Goal: Task Accomplishment & Management: Use online tool/utility

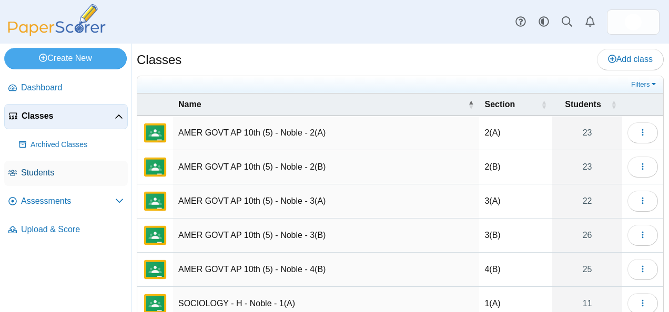
click at [41, 174] on span "Students" at bounding box center [72, 173] width 103 height 12
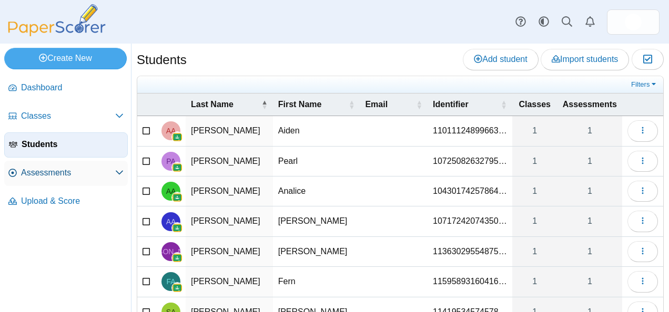
click at [99, 174] on span "Assessments" at bounding box center [68, 173] width 94 height 12
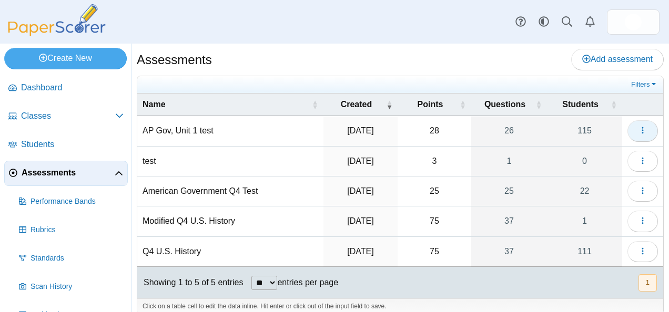
click at [638, 135] on button "button" at bounding box center [642, 130] width 31 height 21
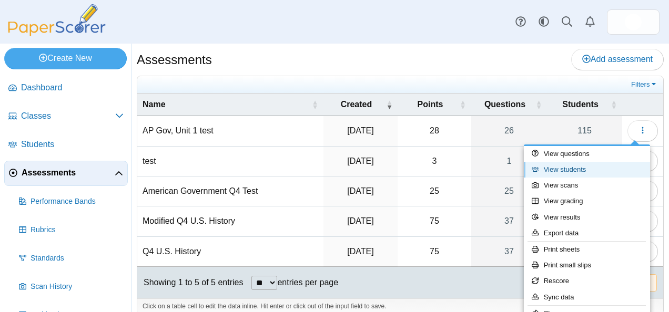
click at [577, 167] on link "View students" at bounding box center [587, 170] width 126 height 16
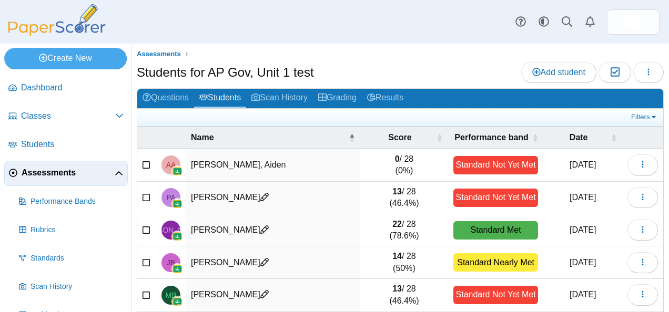
scroll to position [201, 0]
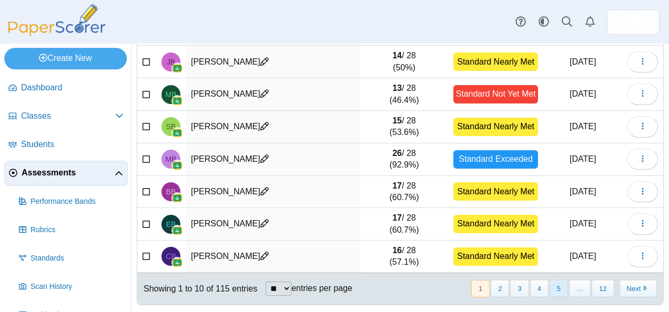
click at [550, 286] on button "5" at bounding box center [559, 288] width 18 height 17
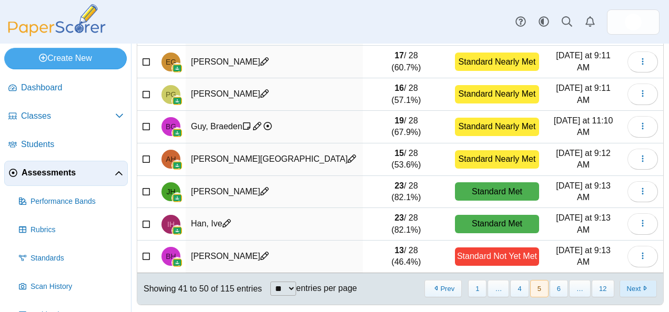
click at [625, 285] on button "Next" at bounding box center [638, 288] width 37 height 17
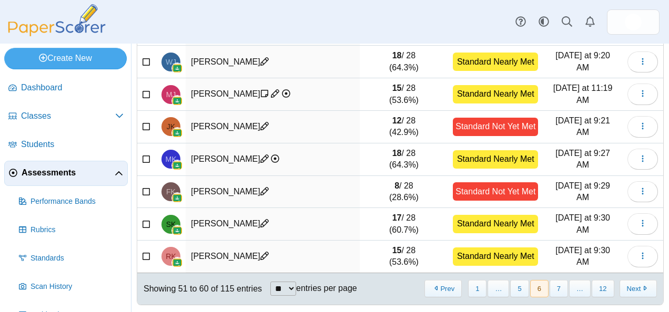
click at [625, 285] on button "Next" at bounding box center [638, 288] width 37 height 17
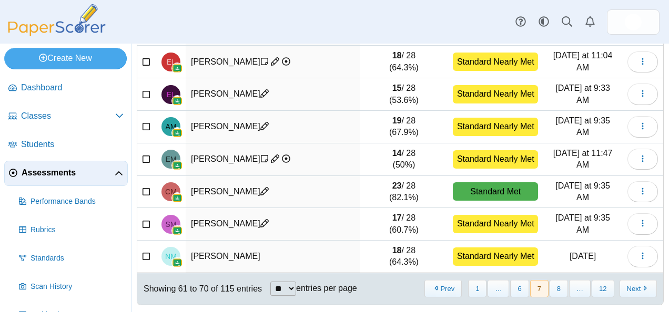
click at [625, 285] on button "Next" at bounding box center [638, 288] width 37 height 17
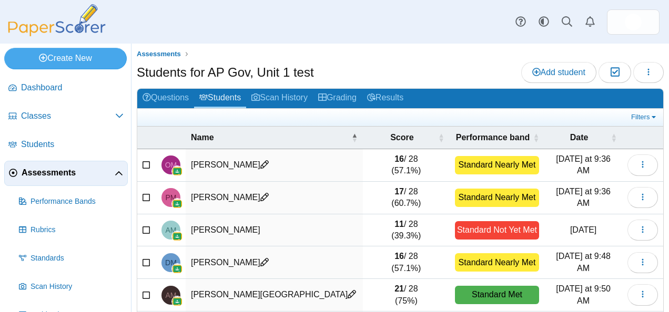
scroll to position [1, 0]
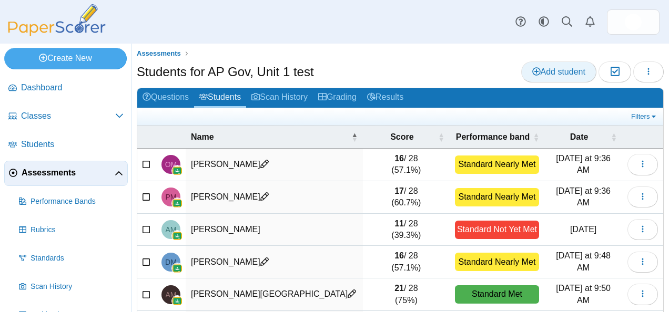
click at [542, 70] on span "Add student" at bounding box center [558, 71] width 53 height 9
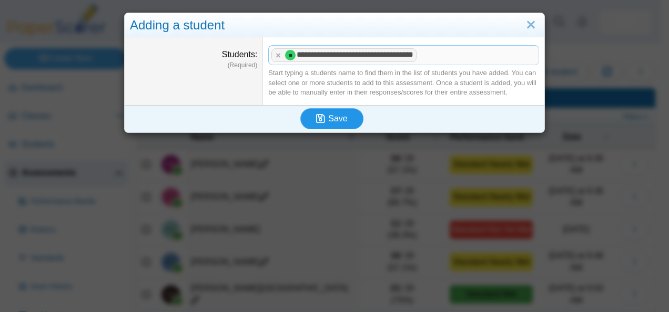
click at [335, 120] on span "Save" at bounding box center [337, 118] width 19 height 9
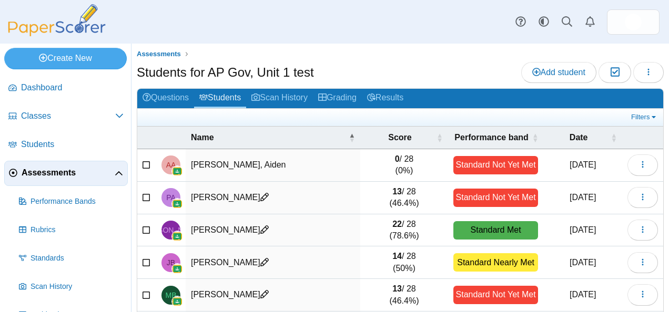
scroll to position [201, 0]
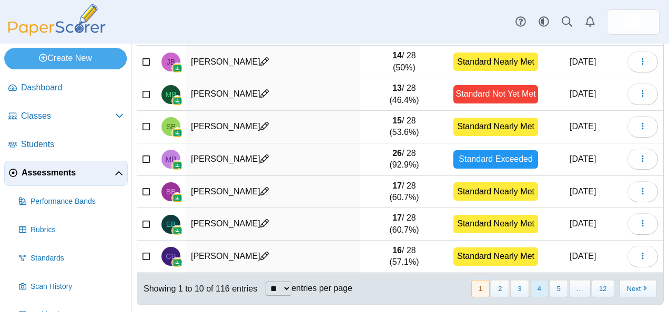
click at [532, 286] on button "4" at bounding box center [539, 288] width 18 height 17
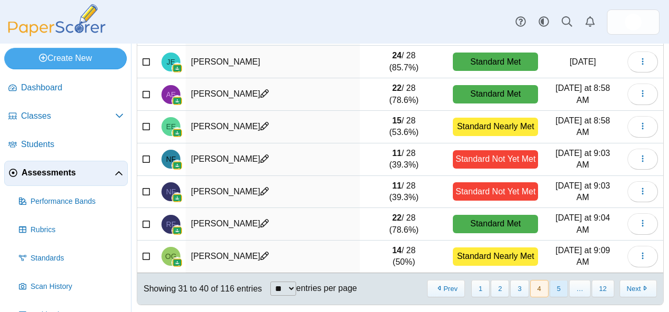
click at [556, 286] on button "5" at bounding box center [559, 288] width 18 height 17
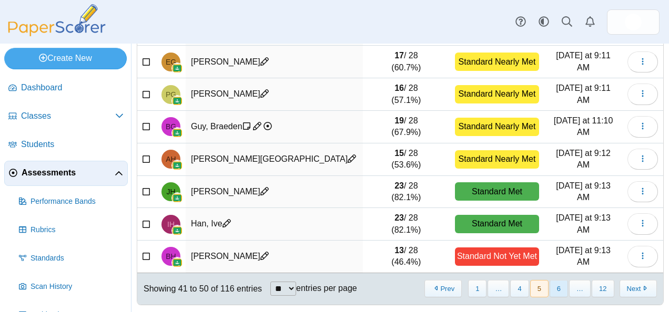
click at [551, 283] on button "6" at bounding box center [559, 288] width 18 height 17
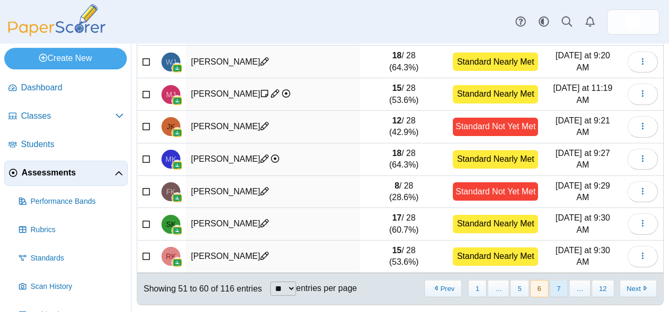
click at [554, 283] on button "7" at bounding box center [559, 288] width 18 height 17
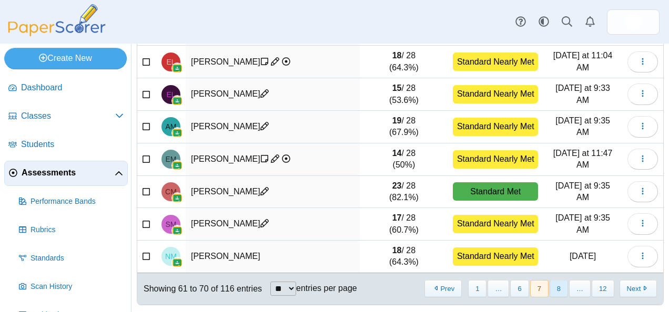
click at [554, 282] on button "8" at bounding box center [559, 288] width 18 height 17
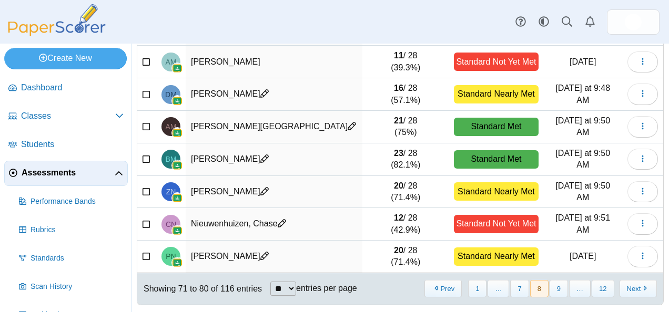
scroll to position [37, 0]
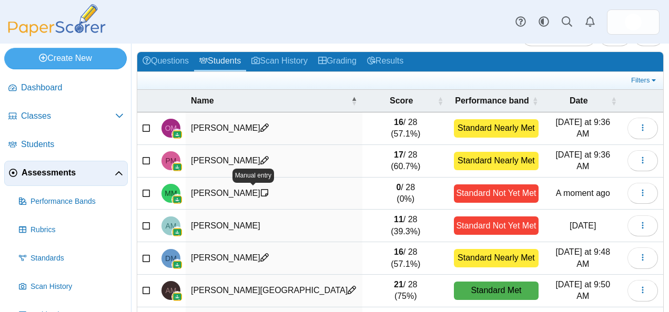
click at [260, 192] on icon at bounding box center [264, 193] width 8 height 8
click at [261, 191] on use at bounding box center [264, 192] width 7 height 7
click at [638, 195] on icon "button" at bounding box center [642, 193] width 8 height 8
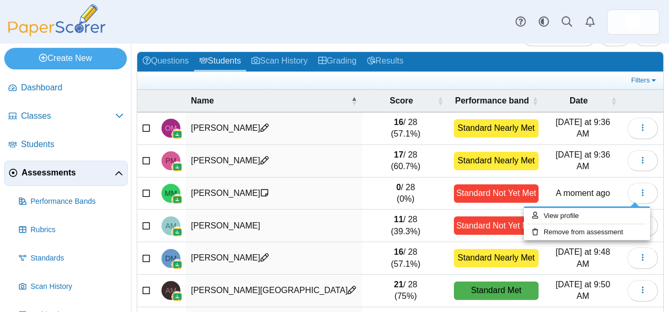
click at [439, 196] on td "0 / 28 (0%)" at bounding box center [405, 194] width 86 height 33
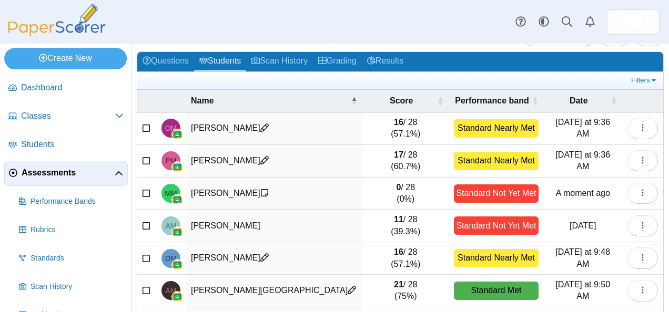
click at [168, 194] on span "MM" at bounding box center [171, 193] width 12 height 7
click at [260, 191] on icon at bounding box center [264, 193] width 8 height 8
drag, startPoint x: 251, startPoint y: 191, endPoint x: 316, endPoint y: 190, distance: 65.2
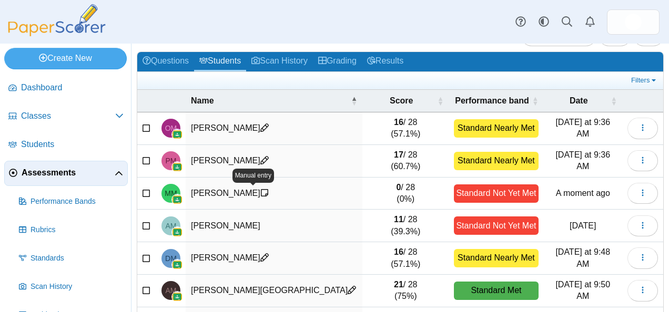
click at [316, 190] on td "[PERSON_NAME]" at bounding box center [274, 194] width 177 height 33
click at [209, 191] on td "[PERSON_NAME]" at bounding box center [274, 194] width 177 height 33
click at [341, 62] on link "Grading" at bounding box center [337, 61] width 49 height 19
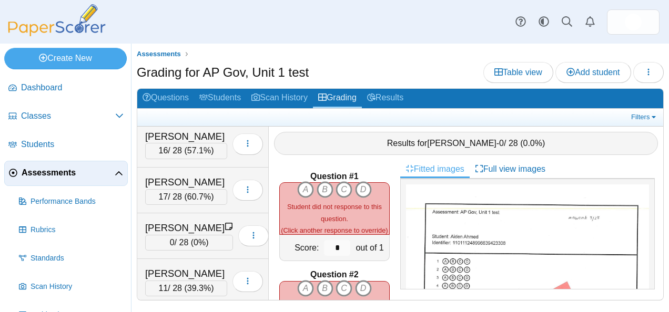
scroll to position [3213, 0]
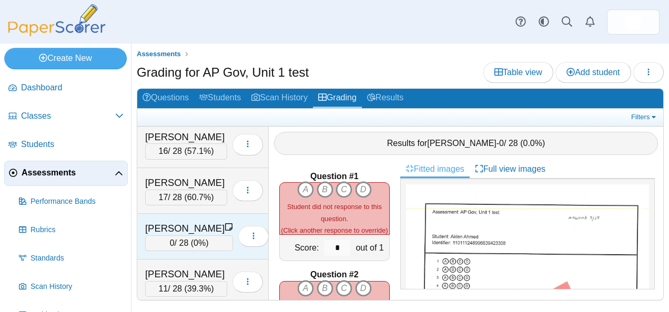
click at [179, 214] on div "Mcleish, Micah 0 / 28 ( 0% ) Loading…" at bounding box center [202, 237] width 131 height 46
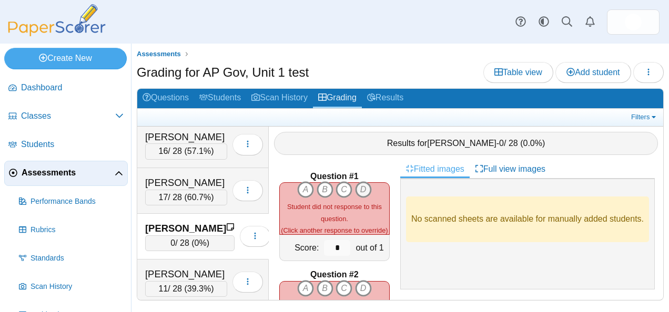
click at [358, 183] on icon "D" at bounding box center [363, 189] width 17 height 17
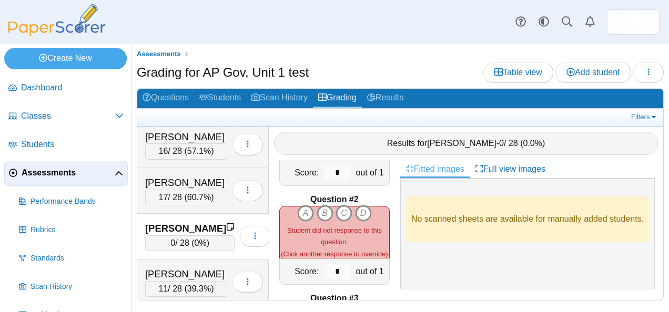
scroll to position [95, 0]
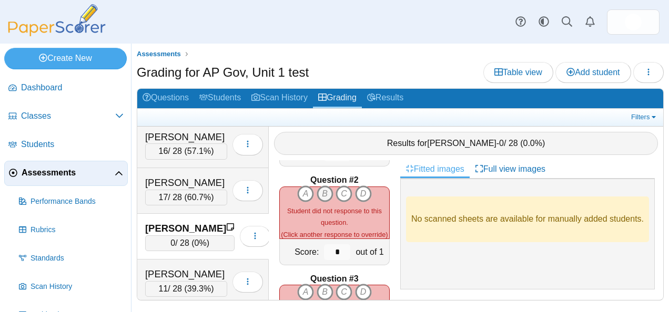
click at [321, 186] on icon "B" at bounding box center [325, 194] width 17 height 17
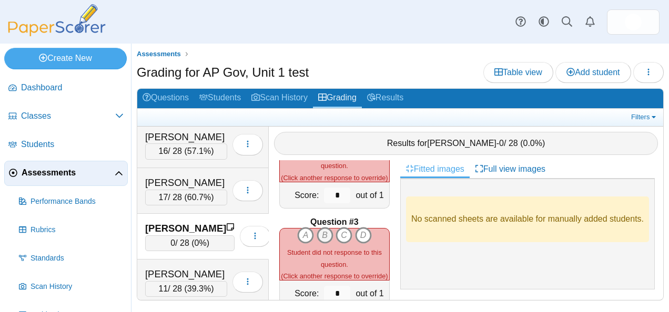
click at [319, 227] on icon "B" at bounding box center [325, 235] width 17 height 17
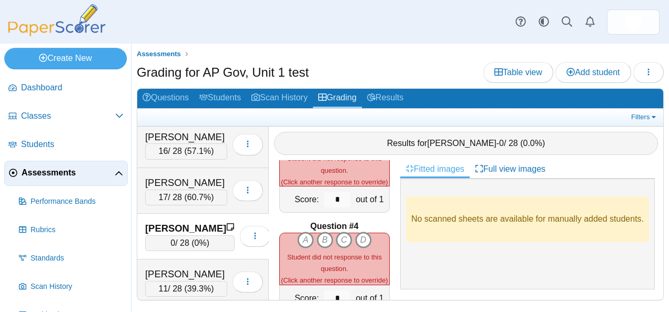
scroll to position [246, 0]
click at [319, 231] on icon "B" at bounding box center [325, 239] width 17 height 17
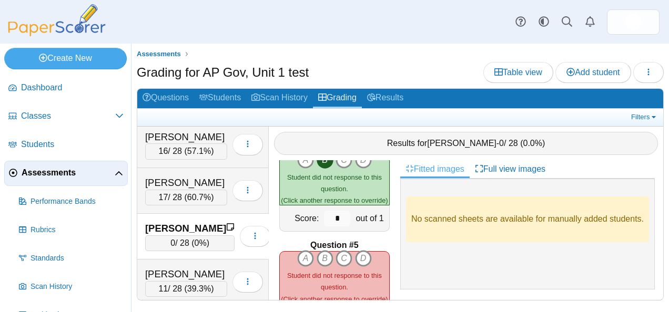
scroll to position [325, 0]
click at [305, 251] on icon "A" at bounding box center [305, 259] width 17 height 17
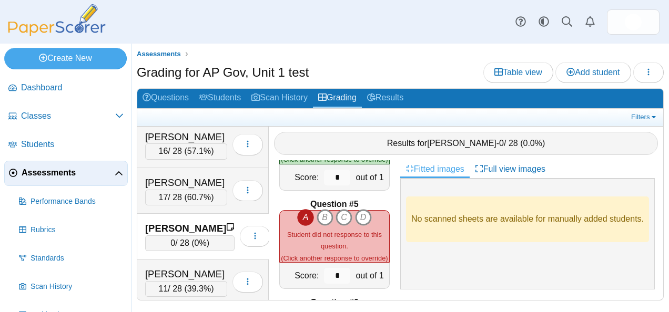
scroll to position [444, 0]
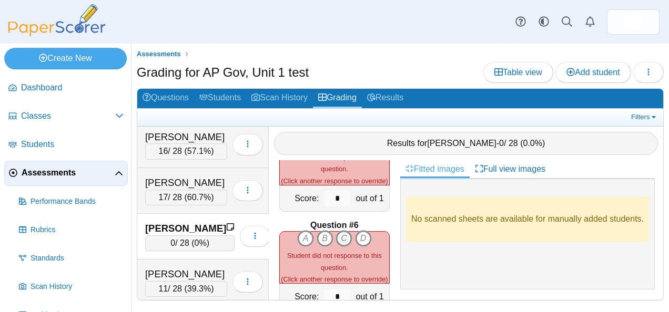
click at [341, 234] on icon "C" at bounding box center [344, 238] width 17 height 17
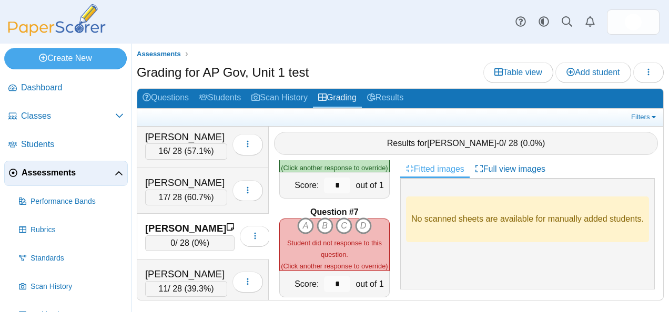
scroll to position [556, 0]
click at [321, 217] on icon "B" at bounding box center [325, 225] width 17 height 17
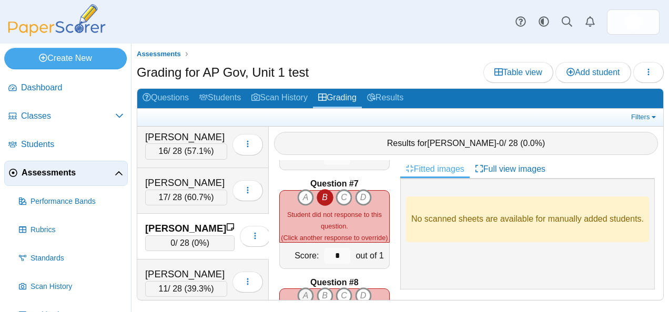
click at [300, 288] on icon "A" at bounding box center [305, 296] width 17 height 17
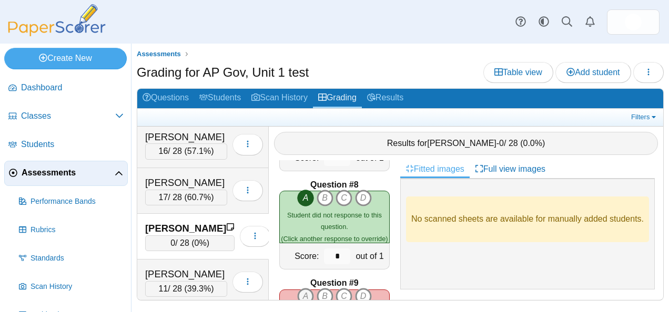
click at [297, 289] on icon "A" at bounding box center [305, 296] width 17 height 17
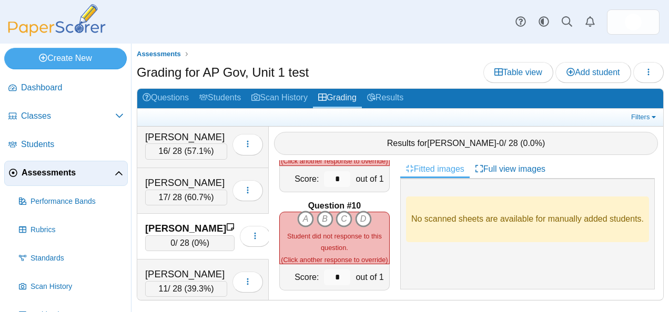
scroll to position [857, 0]
click at [339, 212] on icon "C" at bounding box center [344, 219] width 17 height 17
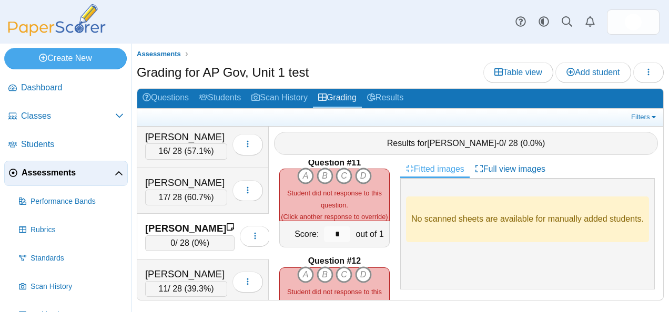
scroll to position [1000, 0]
click at [362, 168] on icon "D" at bounding box center [363, 175] width 17 height 17
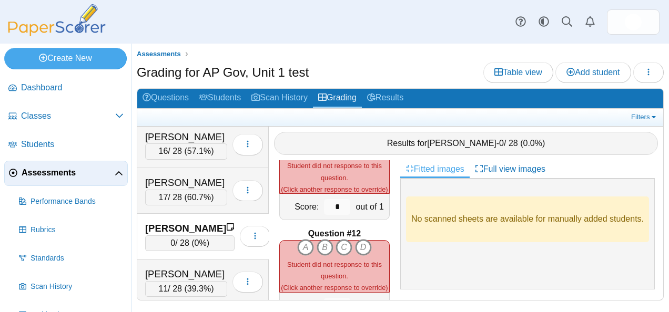
scroll to position [1027, 0]
click at [339, 239] on icon "C" at bounding box center [344, 247] width 17 height 17
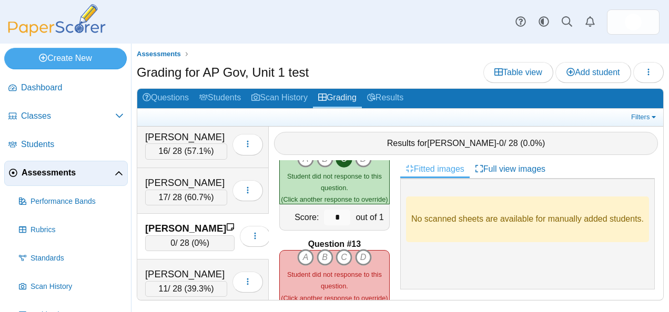
scroll to position [1149, 0]
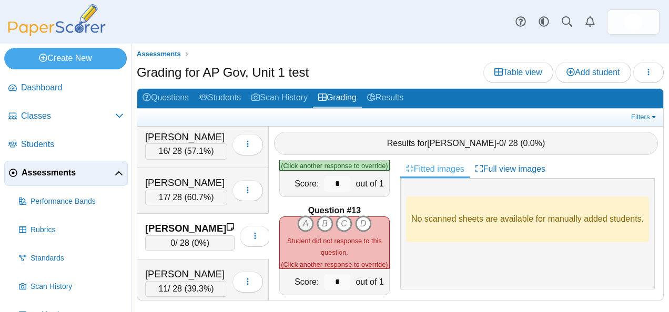
click at [297, 216] on icon "A" at bounding box center [305, 224] width 17 height 17
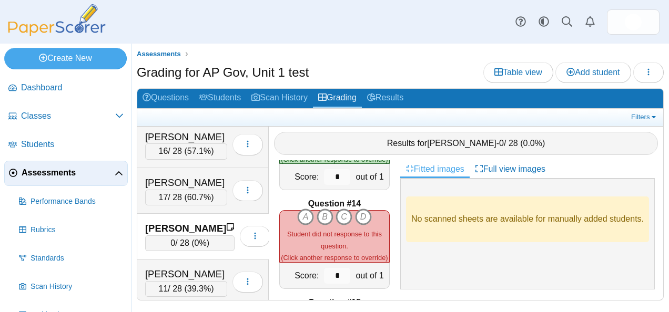
scroll to position [1254, 0]
click at [338, 208] on icon "C" at bounding box center [344, 216] width 17 height 17
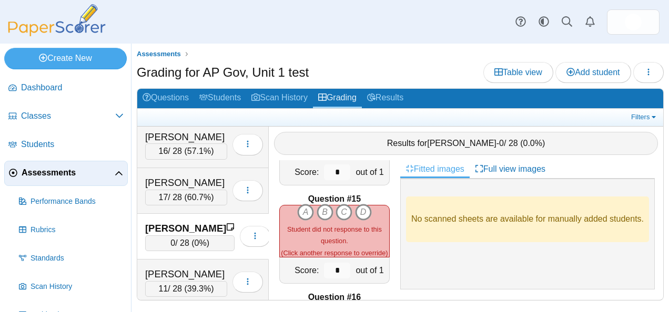
scroll to position [1358, 0]
click at [321, 206] on icon "B" at bounding box center [325, 212] width 17 height 17
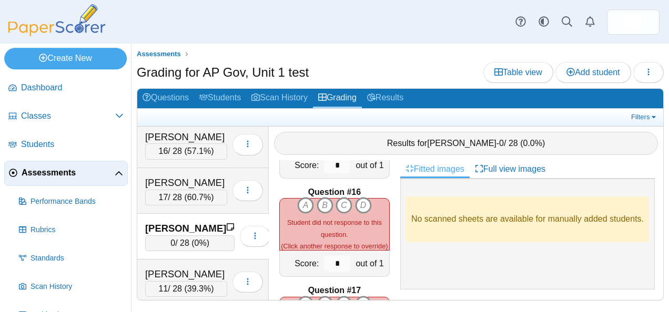
scroll to position [1467, 0]
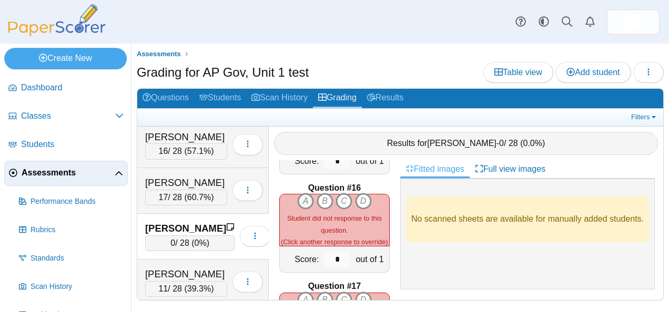
click at [304, 195] on icon "A" at bounding box center [305, 201] width 17 height 17
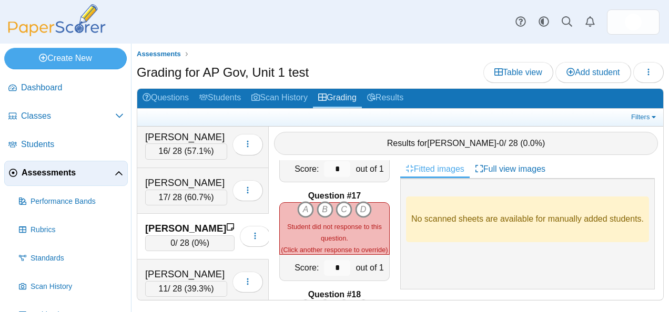
scroll to position [1558, 0]
click at [305, 200] on icon "A" at bounding box center [305, 208] width 17 height 17
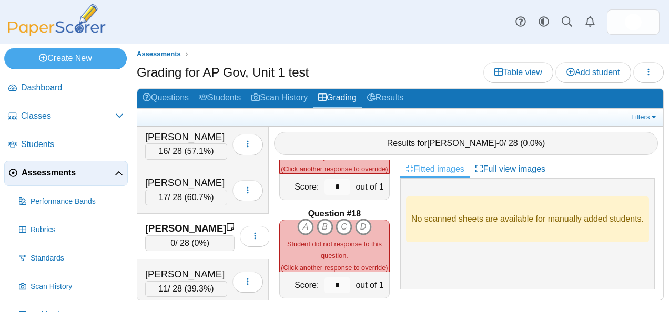
scroll to position [1683, 0]
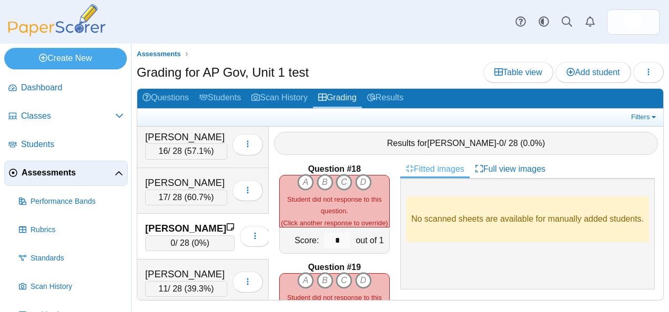
click at [341, 175] on icon "C" at bounding box center [344, 182] width 17 height 17
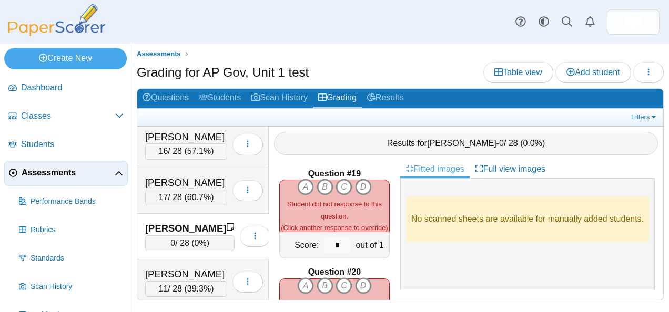
scroll to position [1777, 0]
click at [321, 181] on icon "B" at bounding box center [325, 186] width 17 height 17
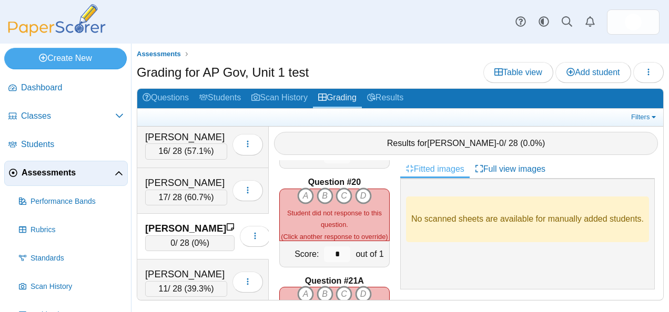
scroll to position [1870, 0]
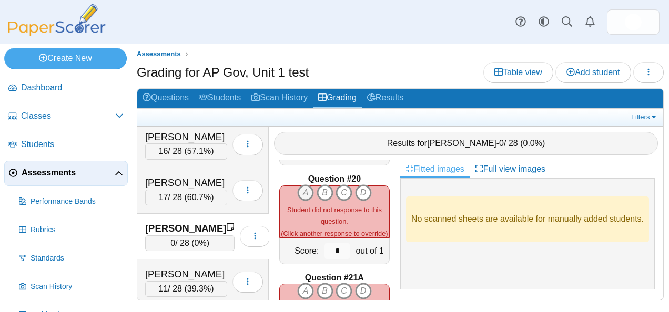
click at [305, 185] on icon "A" at bounding box center [305, 193] width 17 height 17
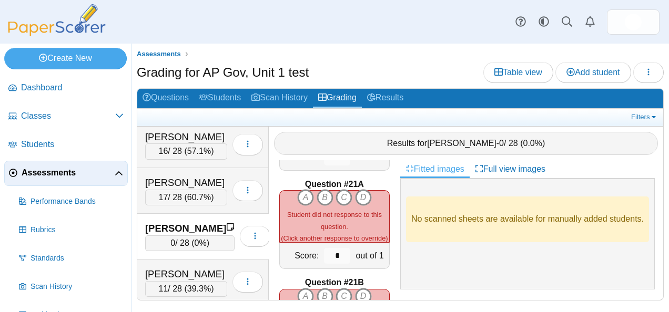
scroll to position [1969, 0]
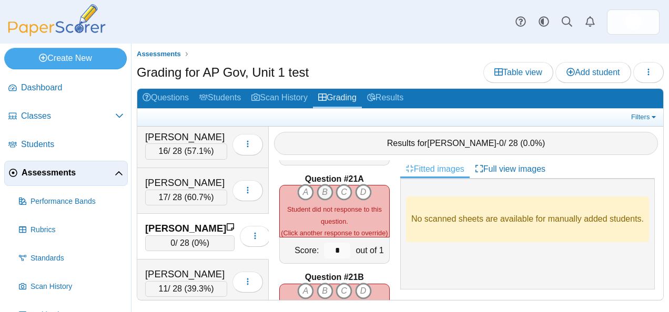
click at [318, 186] on icon "B" at bounding box center [325, 192] width 17 height 17
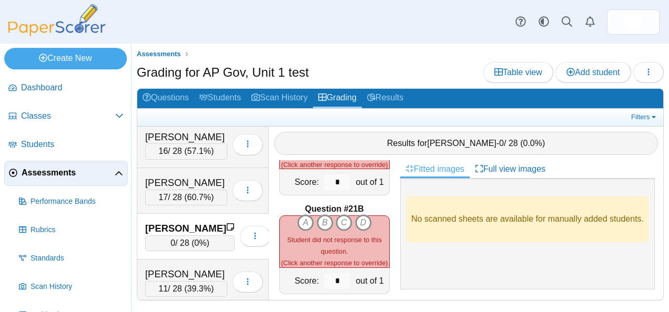
scroll to position [2040, 0]
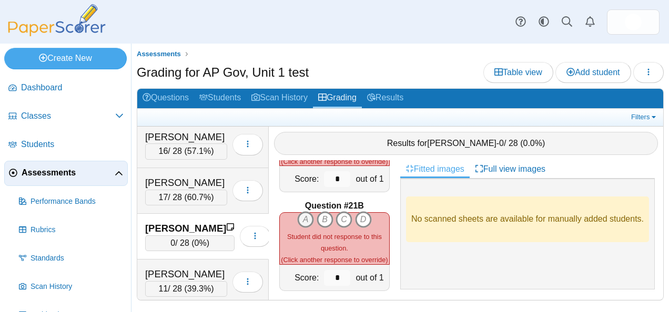
click at [297, 215] on icon "A" at bounding box center [305, 219] width 17 height 17
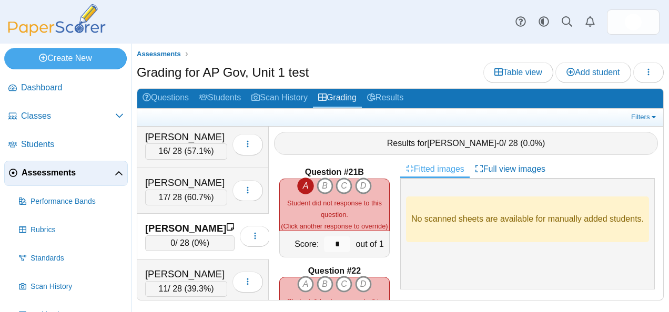
scroll to position [2087, 0]
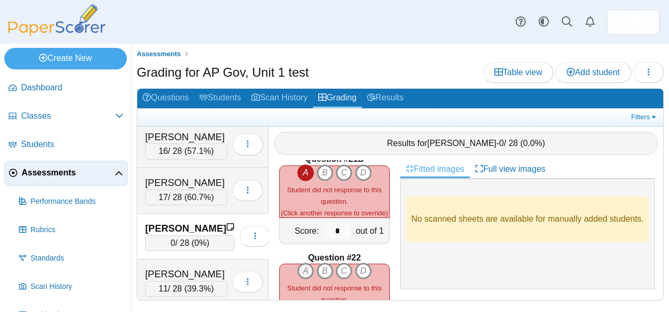
click at [299, 265] on icon "A" at bounding box center [305, 271] width 17 height 17
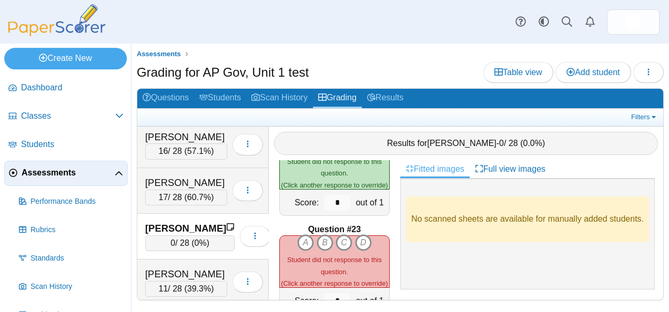
scroll to position [2217, 0]
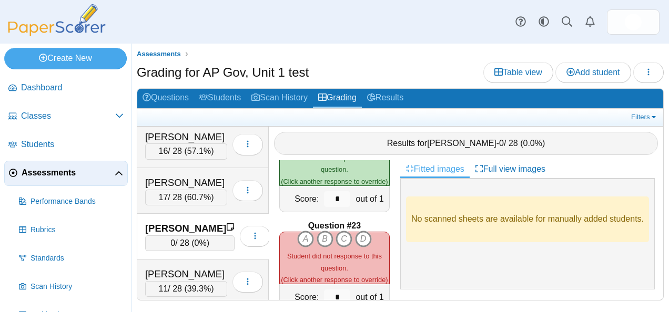
click at [321, 241] on div "A B C D (Click another response to override)" at bounding box center [334, 258] width 109 height 55
click at [319, 233] on icon "B" at bounding box center [325, 239] width 17 height 17
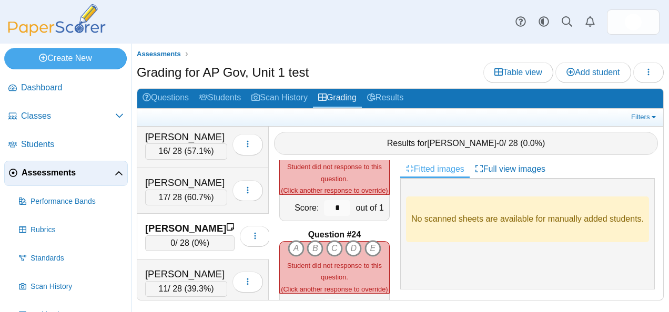
scroll to position [2312, 0]
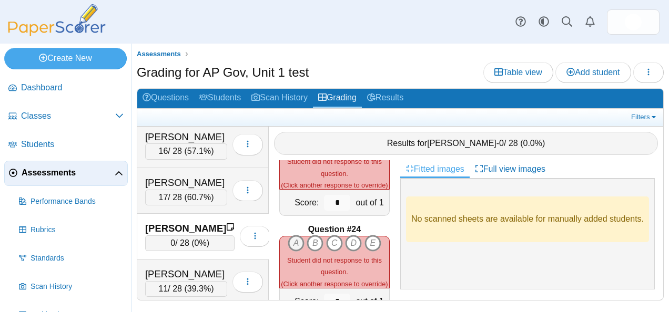
click at [300, 235] on icon "A" at bounding box center [296, 243] width 17 height 17
click at [311, 235] on icon "B" at bounding box center [315, 243] width 17 height 17
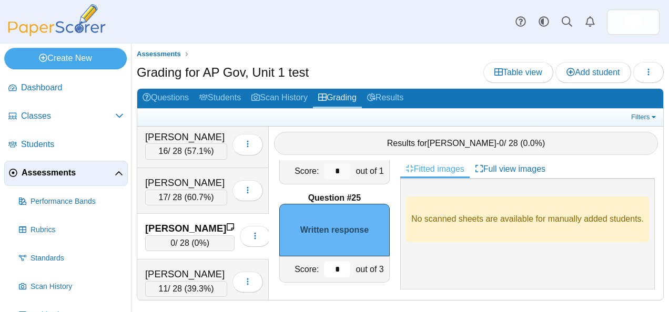
click at [329, 266] on input "*" at bounding box center [337, 270] width 26 height 16
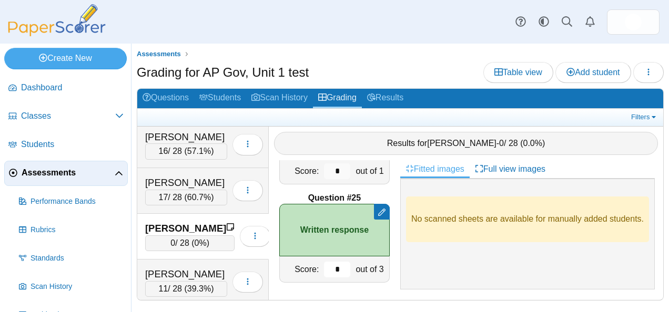
scroll to position [2320, 0]
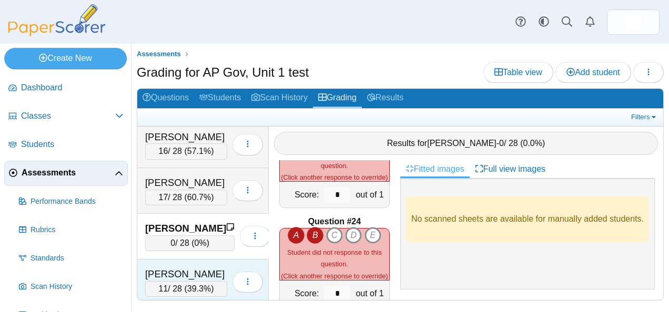
type input "*"
click at [188, 260] on div "Messina, Agnes 11 / 28 ( 39.3% ) Loading…" at bounding box center [202, 283] width 131 height 46
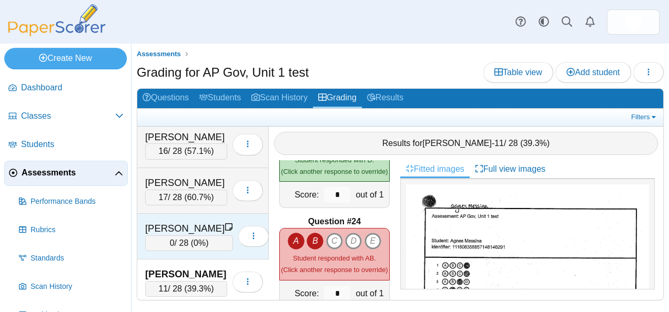
click at [188, 214] on div "Mcleish, Micah 0 / 28 ( 0% ) Loading…" at bounding box center [202, 237] width 131 height 46
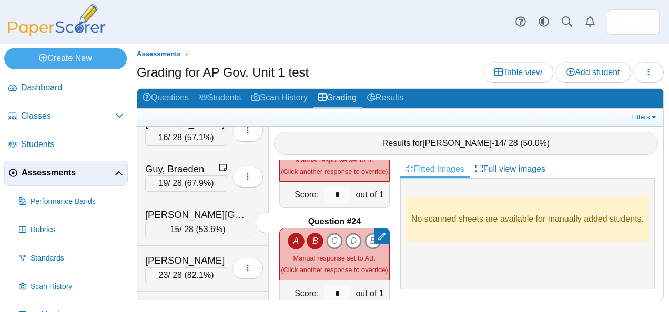
scroll to position [2030, 0]
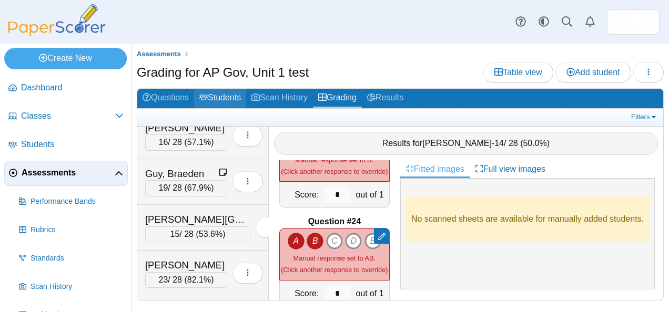
click at [225, 89] on link "Students" at bounding box center [220, 98] width 52 height 19
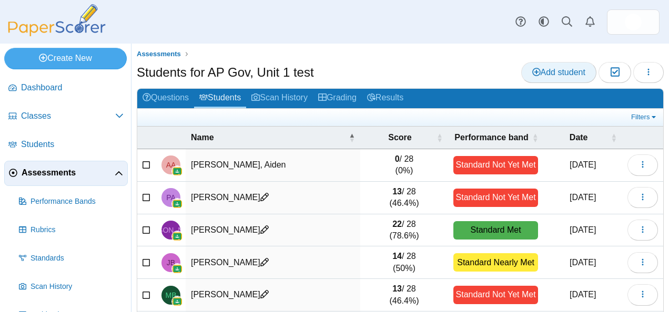
click at [565, 73] on span "Add student" at bounding box center [558, 72] width 53 height 9
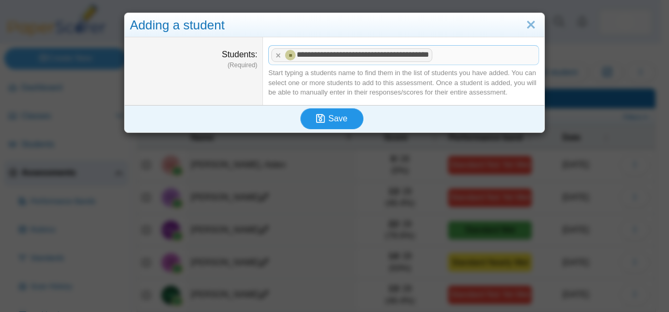
click at [333, 121] on span "Save" at bounding box center [337, 118] width 19 height 9
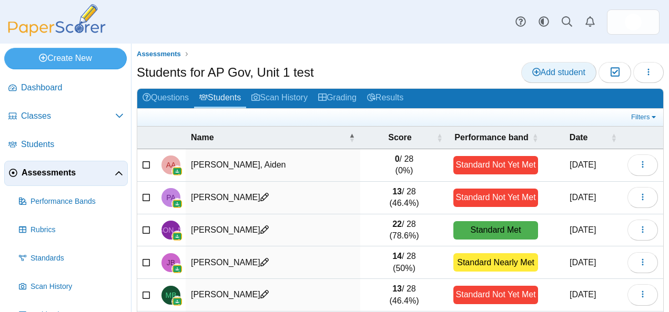
click at [539, 74] on span "Add student" at bounding box center [558, 72] width 53 height 9
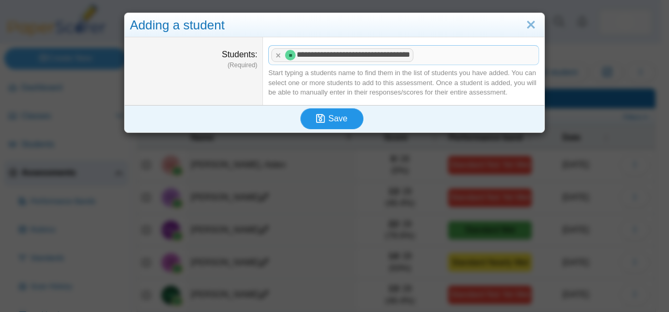
click at [333, 114] on span "Save" at bounding box center [337, 118] width 19 height 9
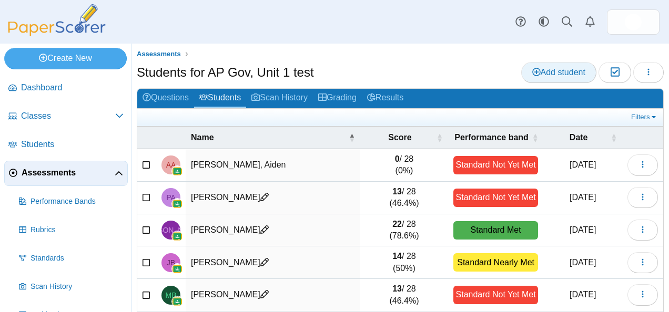
click at [570, 68] on span "Add student" at bounding box center [558, 72] width 53 height 9
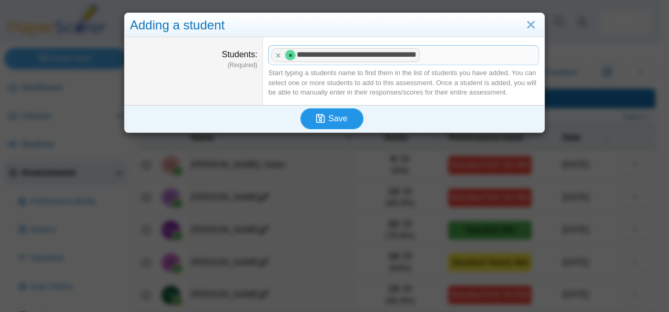
click at [337, 117] on span "Save" at bounding box center [337, 118] width 19 height 9
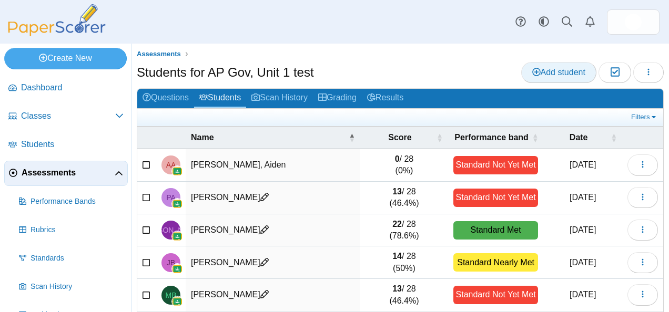
click at [532, 72] on icon at bounding box center [536, 72] width 8 height 8
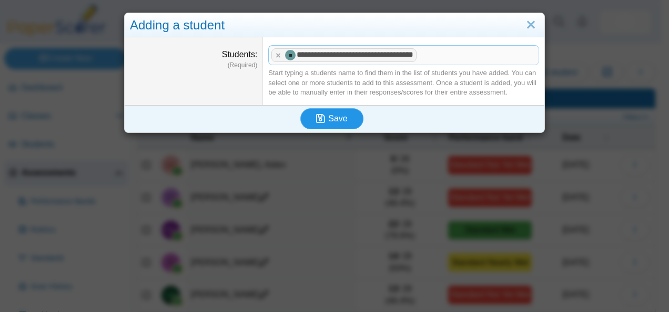
click at [342, 114] on span "Save" at bounding box center [337, 118] width 19 height 9
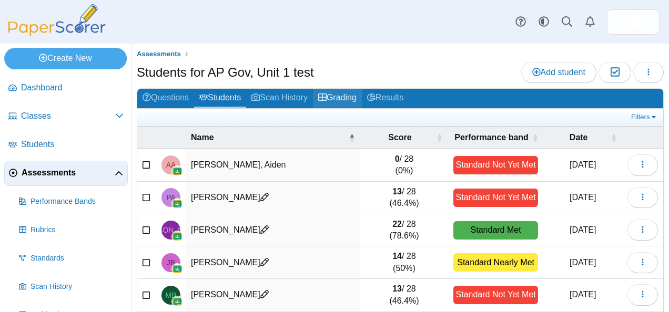
click at [350, 89] on link "Grading" at bounding box center [337, 98] width 49 height 19
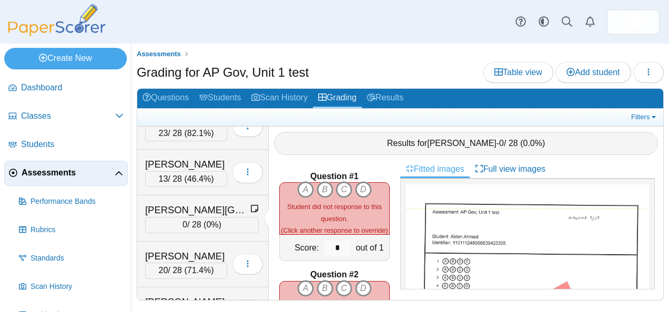
scroll to position [2222, 0]
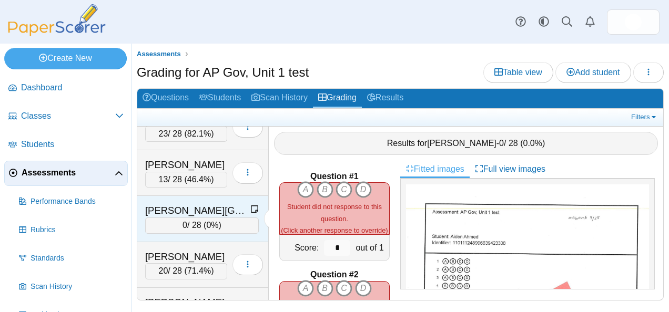
click at [188, 204] on div "[PERSON_NAME][GEOGRAPHIC_DATA]" at bounding box center [197, 211] width 105 height 14
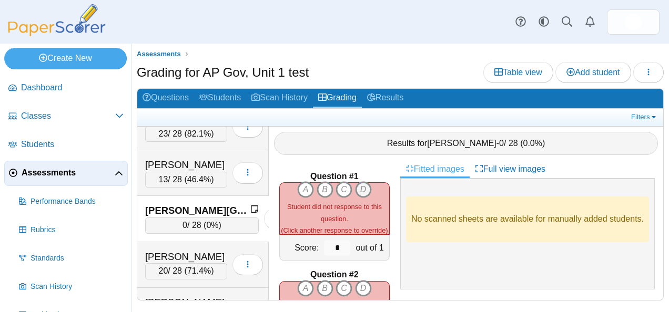
click at [363, 181] on icon "D" at bounding box center [363, 189] width 17 height 17
type input "*"
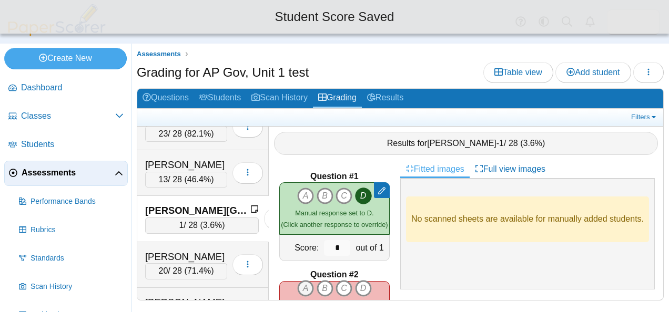
click at [297, 280] on icon "A" at bounding box center [305, 288] width 17 height 17
type input "*"
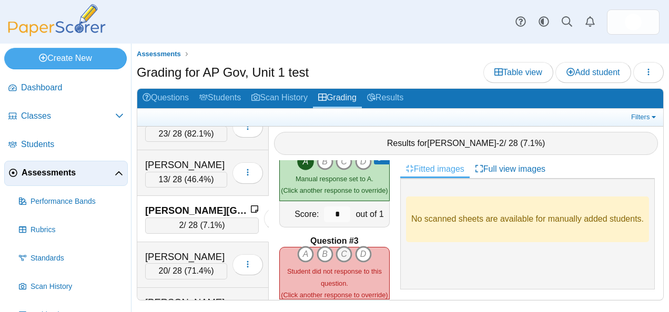
click at [341, 252] on icon "C" at bounding box center [344, 254] width 17 height 17
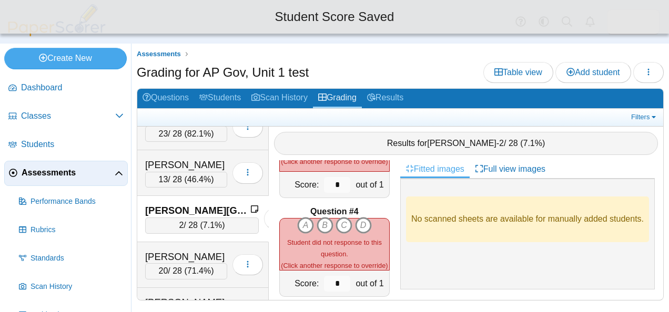
scroll to position [261, 0]
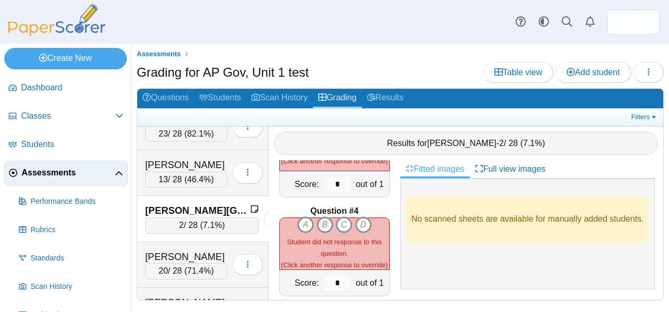
click at [321, 217] on icon "B" at bounding box center [325, 225] width 17 height 17
type input "*"
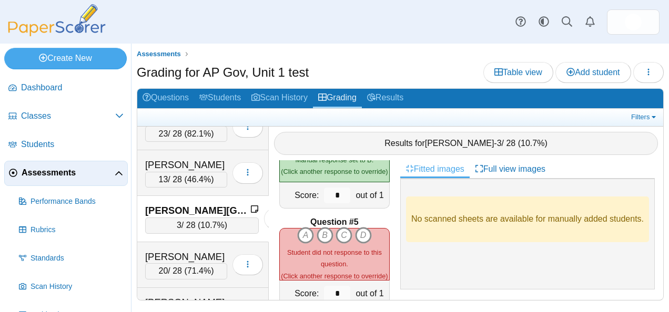
scroll to position [349, 0]
click at [363, 227] on icon "D" at bounding box center [363, 235] width 17 height 17
type input "*"
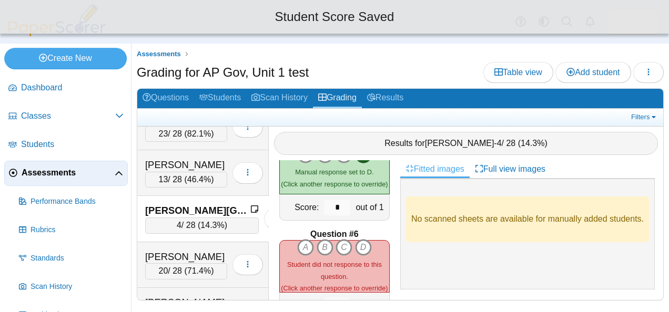
scroll to position [439, 0]
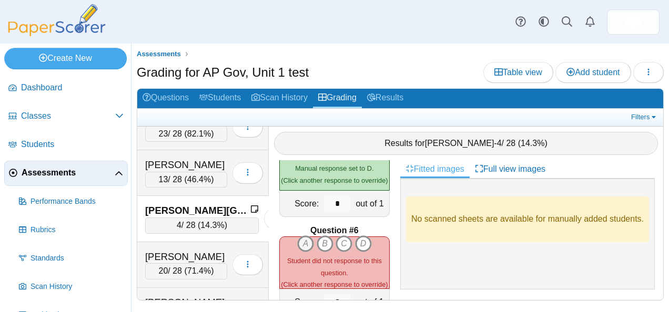
click at [298, 236] on icon "A" at bounding box center [305, 244] width 17 height 17
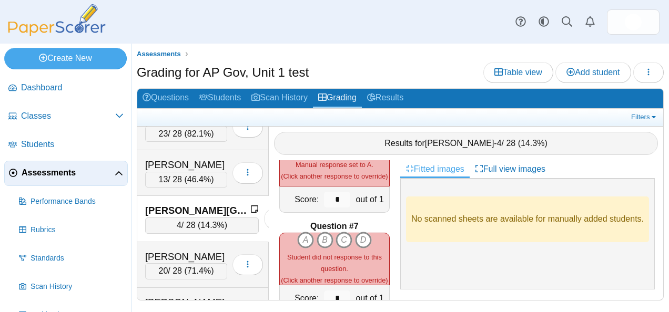
scroll to position [542, 0]
click at [321, 231] on icon "B" at bounding box center [325, 239] width 17 height 17
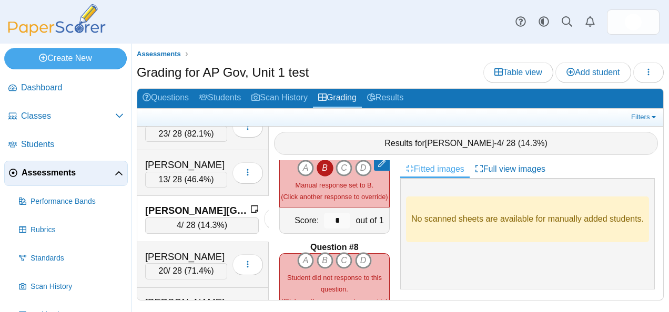
scroll to position [621, 0]
click at [305, 256] on icon "A" at bounding box center [305, 259] width 17 height 17
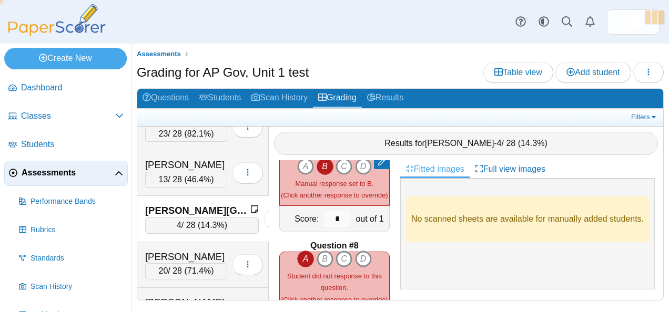
type input "*"
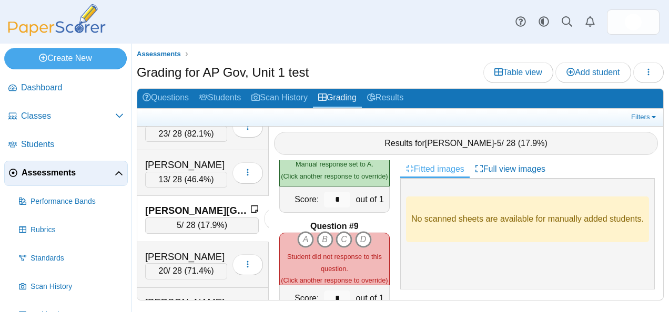
scroll to position [739, 0]
click at [360, 231] on icon "D" at bounding box center [363, 239] width 17 height 17
type input "*"
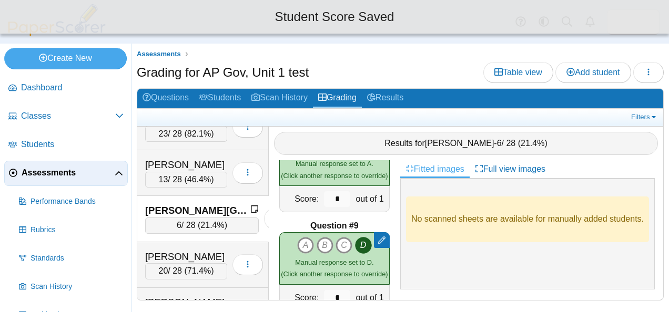
scroll to position [803, 0]
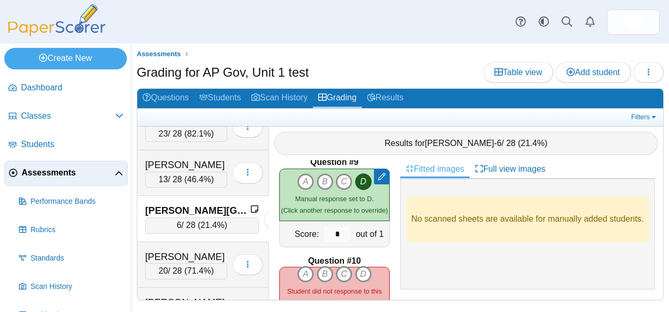
click at [339, 273] on icon "C" at bounding box center [344, 274] width 17 height 17
type input "*"
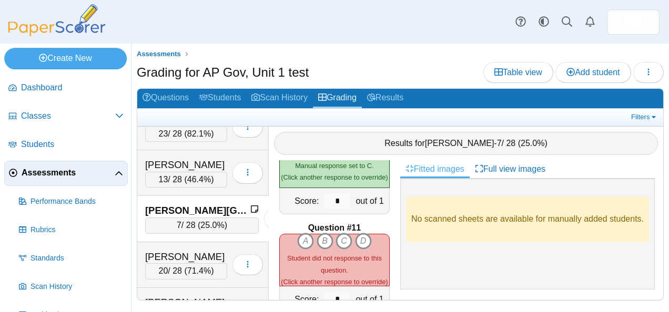
scroll to position [936, 0]
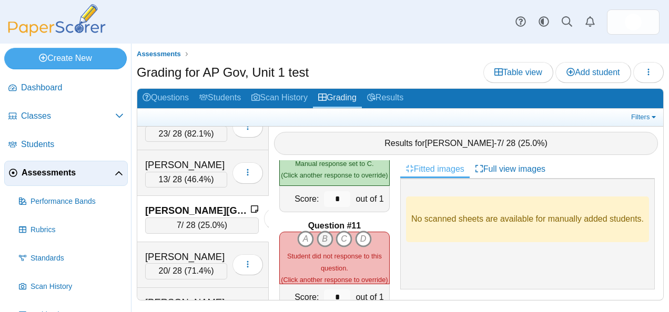
click at [320, 231] on icon "B" at bounding box center [325, 239] width 17 height 17
type input "*"
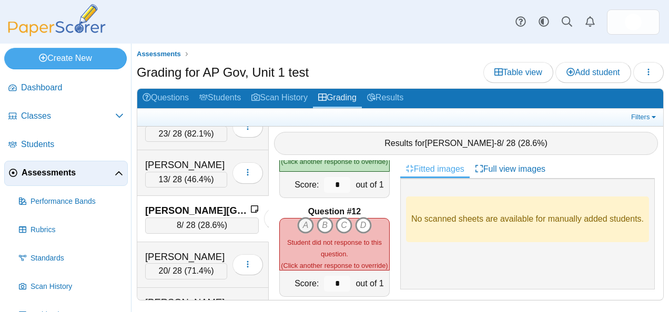
click at [303, 218] on icon "A" at bounding box center [305, 225] width 17 height 17
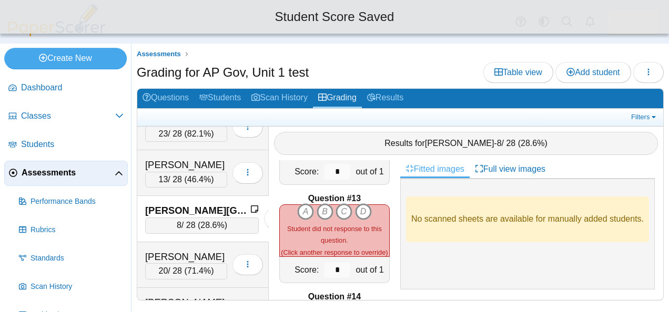
scroll to position [1161, 0]
click at [303, 203] on icon "A" at bounding box center [305, 211] width 17 height 17
type input "*"
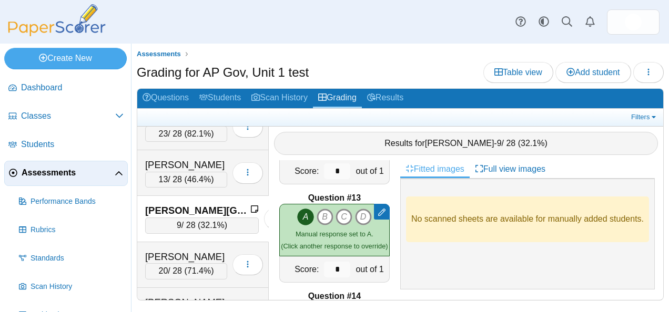
scroll to position [1212, 0]
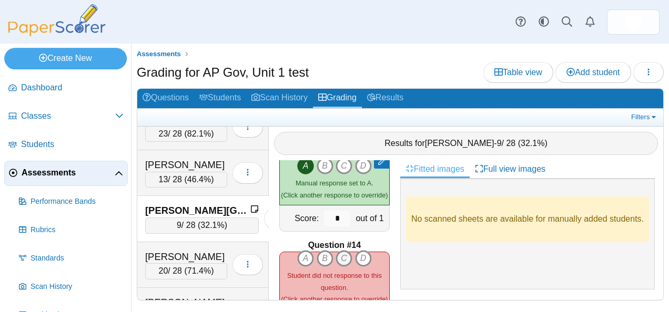
click at [341, 250] on icon "C" at bounding box center [344, 258] width 17 height 17
type input "*"
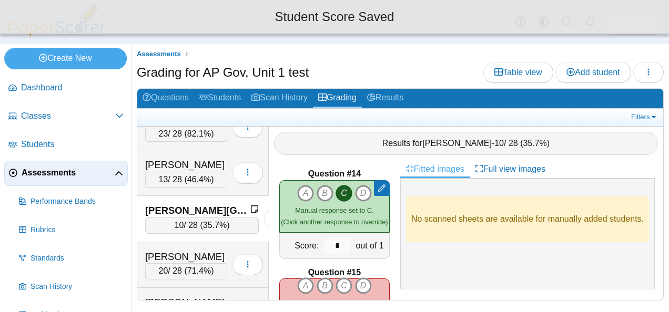
scroll to position [1285, 0]
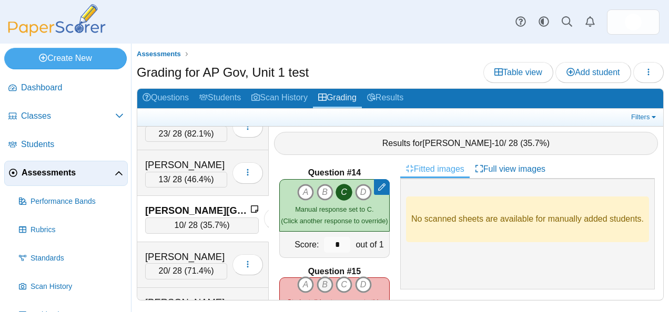
click at [318, 280] on icon "B" at bounding box center [325, 285] width 17 height 17
type input "*"
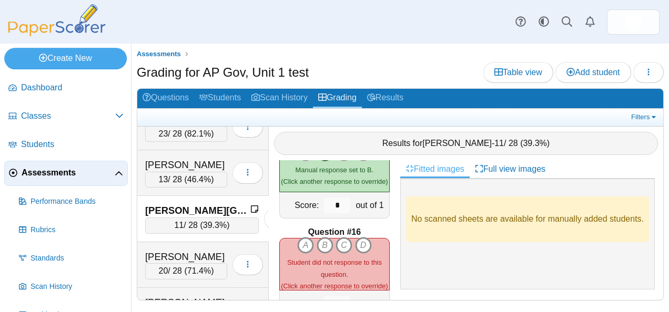
scroll to position [1427, 0]
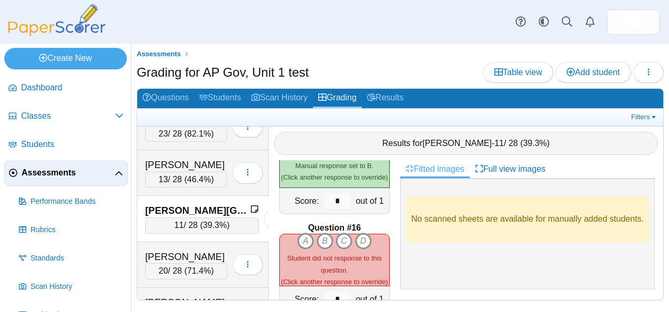
click at [297, 233] on icon "A" at bounding box center [305, 241] width 17 height 17
type input "*"
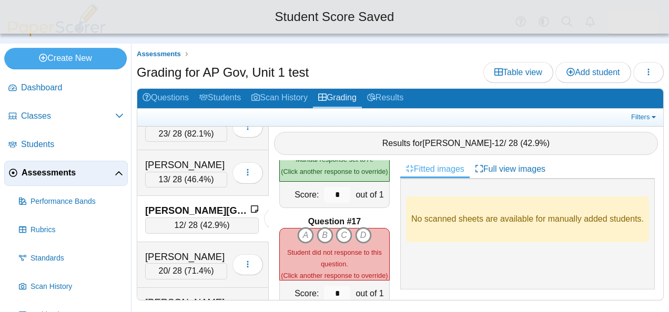
scroll to position [1532, 0]
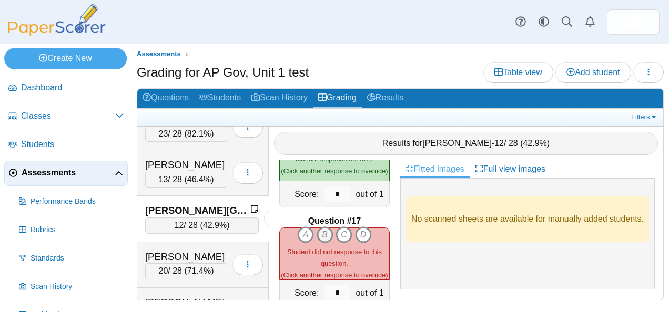
click at [319, 228] on icon "B" at bounding box center [325, 235] width 17 height 17
type input "*"
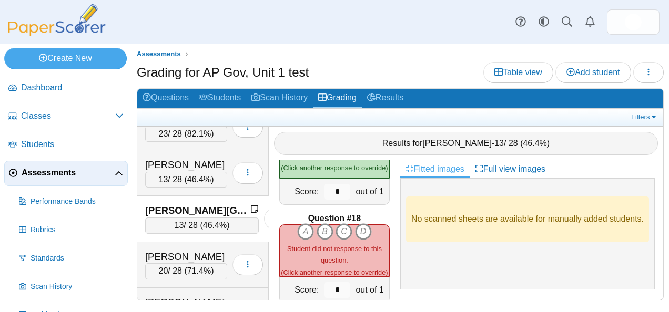
scroll to position [1634, 0]
click at [366, 223] on icon "D" at bounding box center [363, 231] width 17 height 17
type input "*"
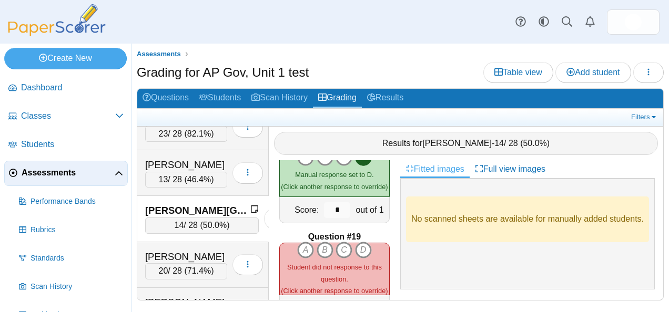
scroll to position [1714, 0]
click at [337, 241] on icon "C" at bounding box center [344, 249] width 17 height 17
type input "*"
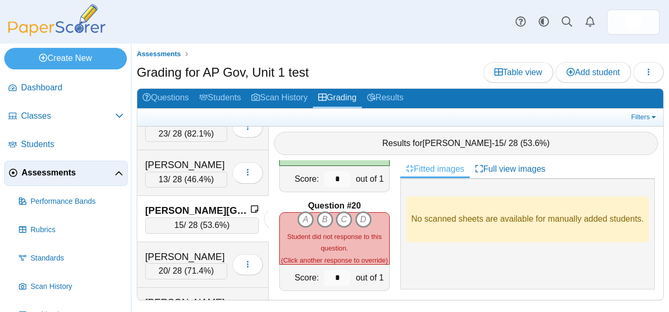
scroll to position [1843, 0]
click at [342, 215] on icon "C" at bounding box center [344, 219] width 17 height 17
type input "*"
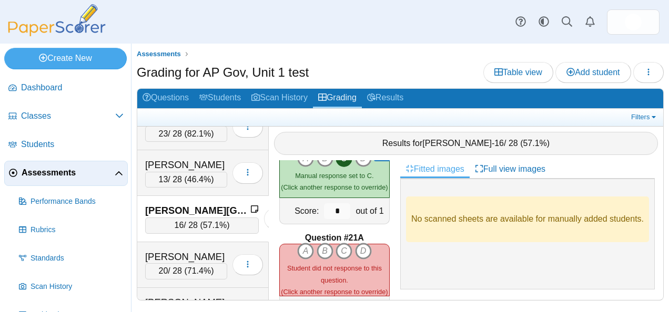
scroll to position [1936, 0]
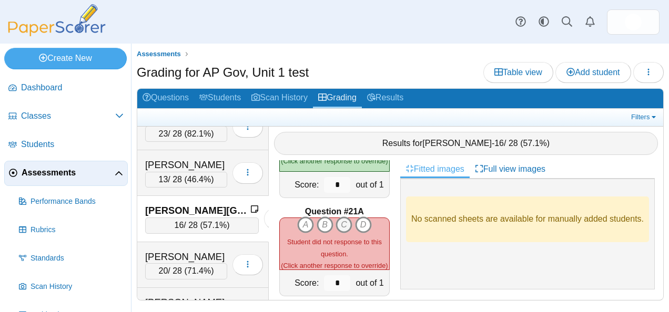
click at [340, 217] on icon "C" at bounding box center [344, 225] width 17 height 17
type input "*"
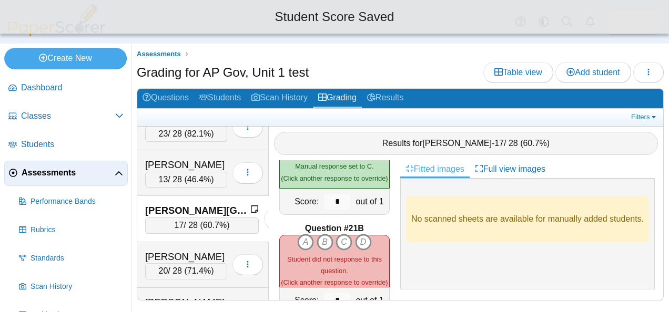
scroll to position [2020, 0]
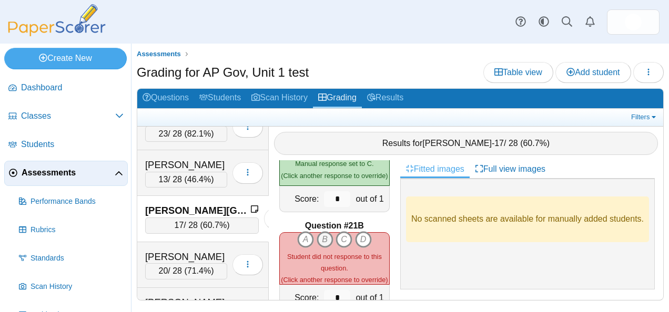
click at [324, 235] on icon "B" at bounding box center [325, 239] width 17 height 17
type input "*"
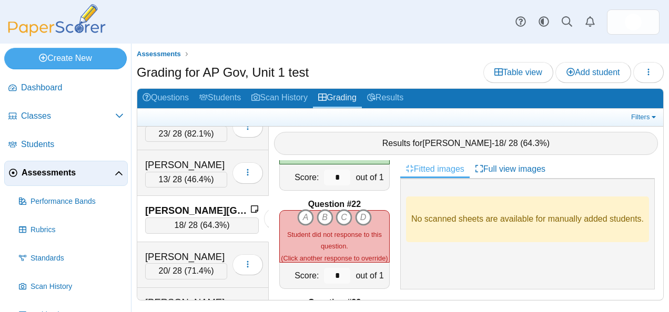
scroll to position [2141, 0]
click at [307, 209] on icon "A" at bounding box center [305, 217] width 17 height 17
type input "*"
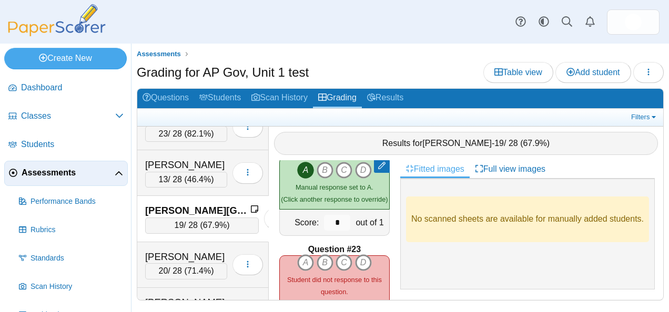
scroll to position [2229, 0]
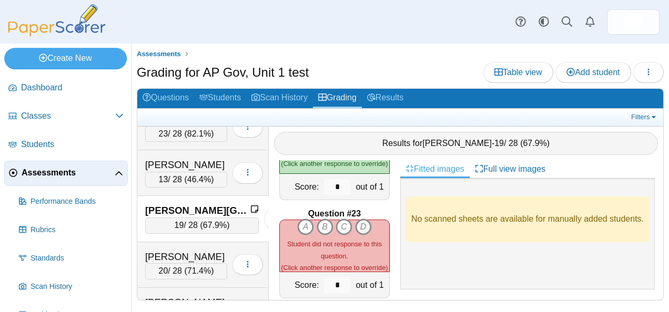
click at [355, 221] on icon "D" at bounding box center [363, 227] width 17 height 17
type input "*"
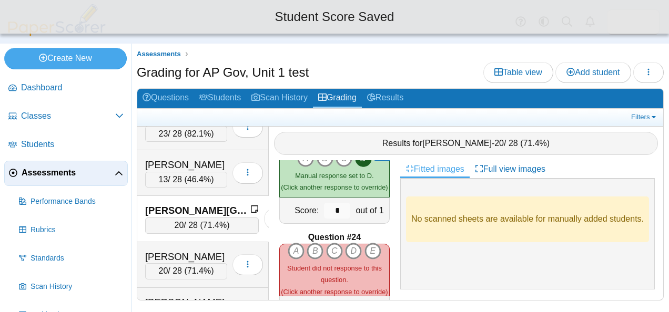
scroll to position [2305, 0]
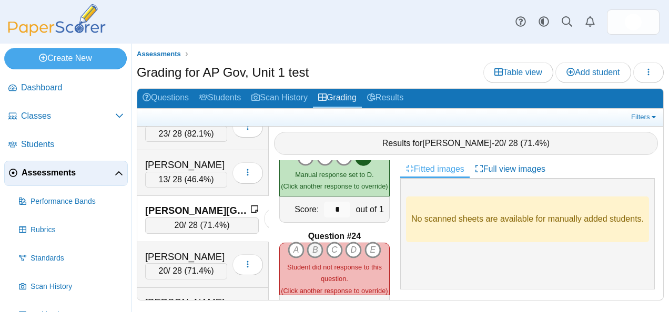
click at [313, 242] on icon "B" at bounding box center [315, 250] width 17 height 17
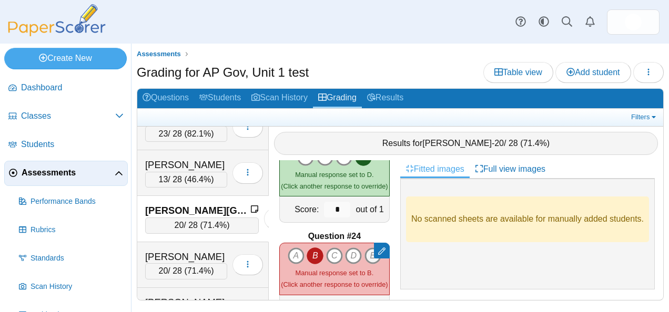
click at [364, 248] on icon "E" at bounding box center [372, 256] width 17 height 17
type input "*"
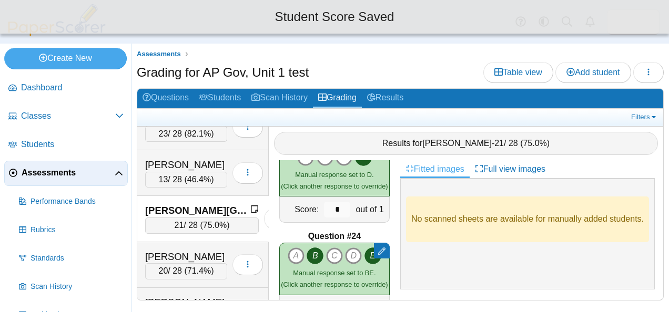
scroll to position [2442, 0]
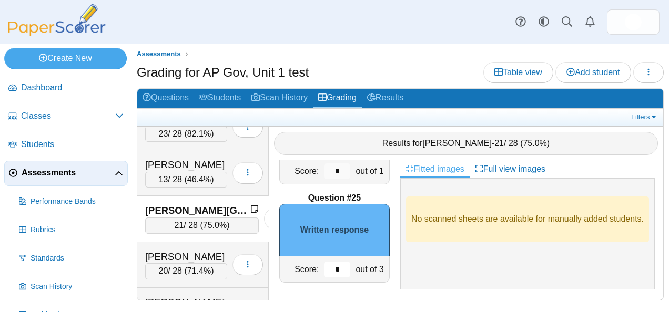
click at [331, 270] on input "*" at bounding box center [337, 270] width 26 height 16
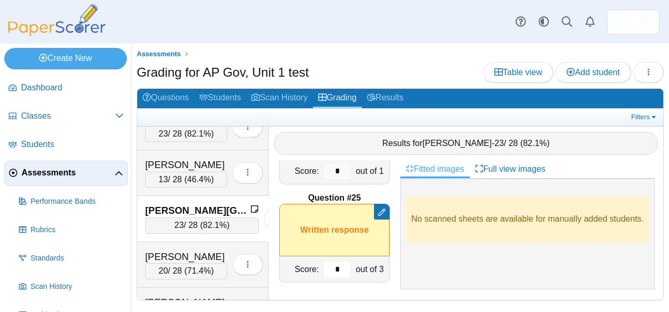
type input "*"
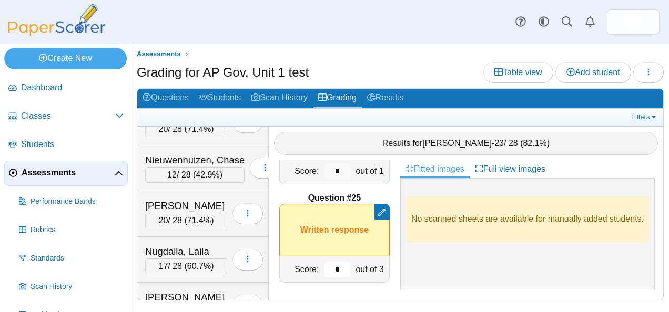
scroll to position [3603, 0]
click at [185, 199] on div "[PERSON_NAME]" at bounding box center [186, 206] width 82 height 14
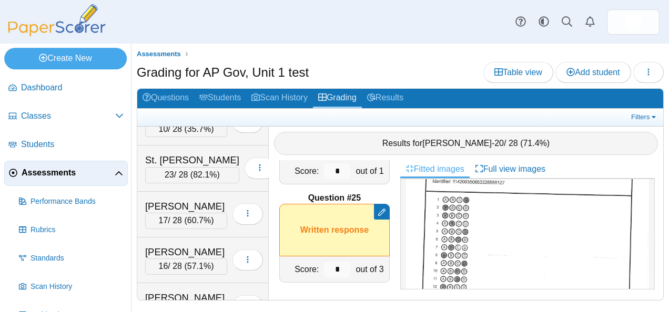
scroll to position [5172, 0]
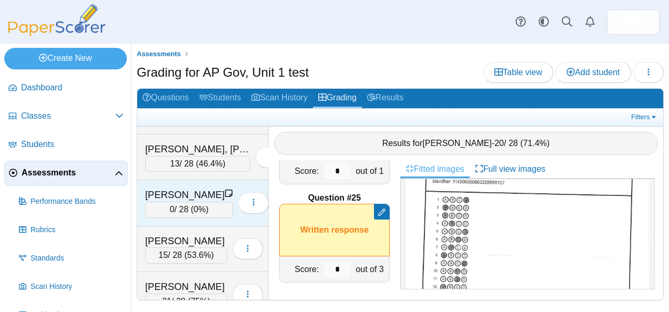
click at [171, 188] on div "[PERSON_NAME]" at bounding box center [184, 195] width 79 height 14
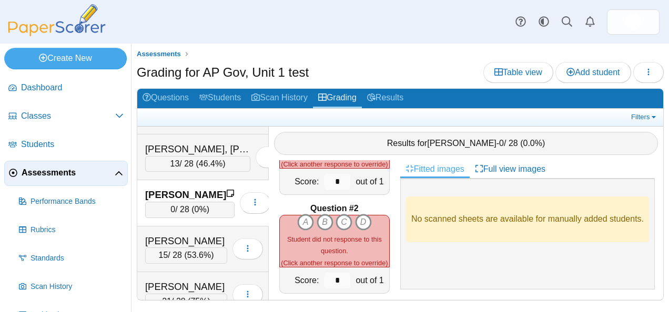
scroll to position [0, 0]
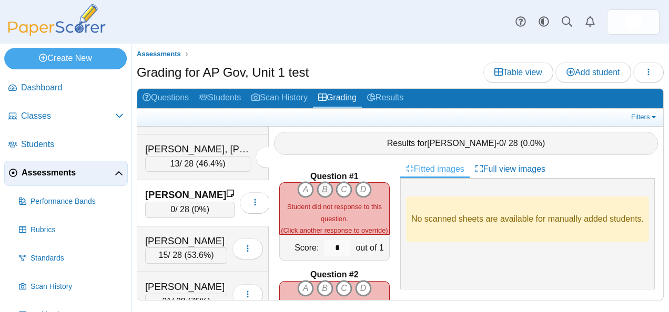
click at [322, 186] on icon "B" at bounding box center [325, 189] width 17 height 17
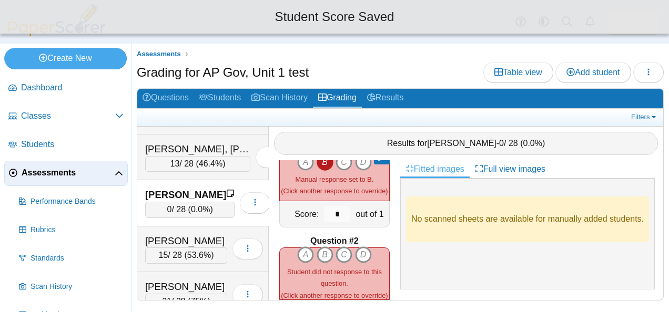
scroll to position [38, 0]
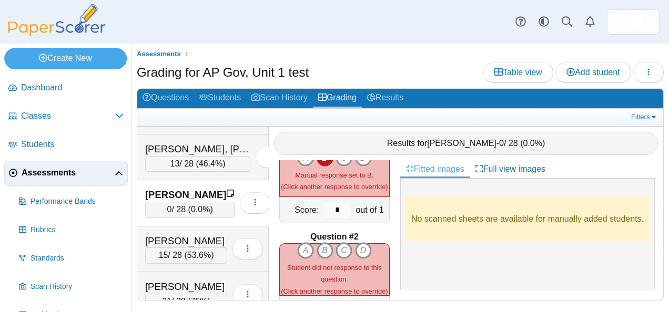
click at [324, 250] on icon "B" at bounding box center [325, 250] width 17 height 17
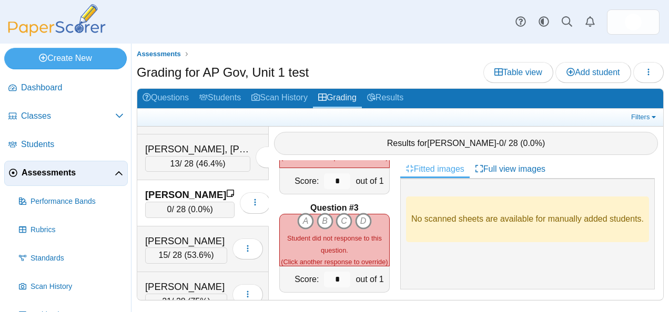
scroll to position [166, 0]
click at [300, 217] on icon "A" at bounding box center [305, 220] width 17 height 17
type input "*"
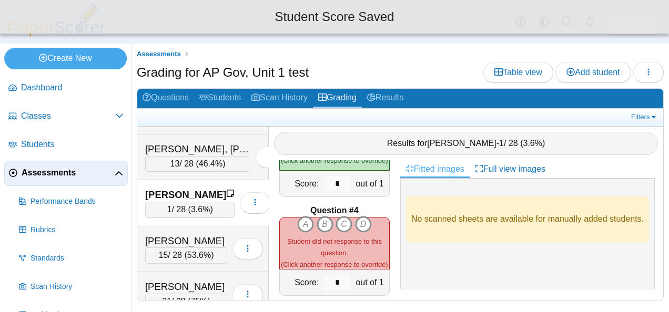
scroll to position [262, 0]
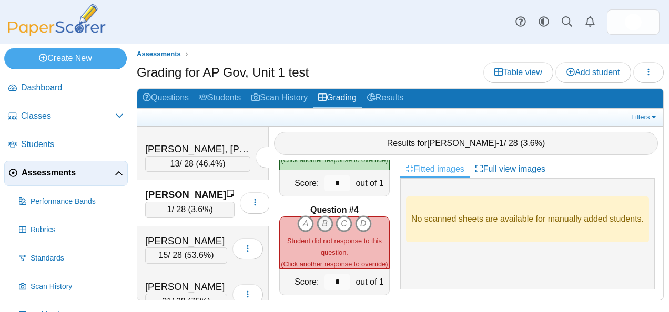
click at [319, 216] on icon "B" at bounding box center [325, 224] width 17 height 17
type input "*"
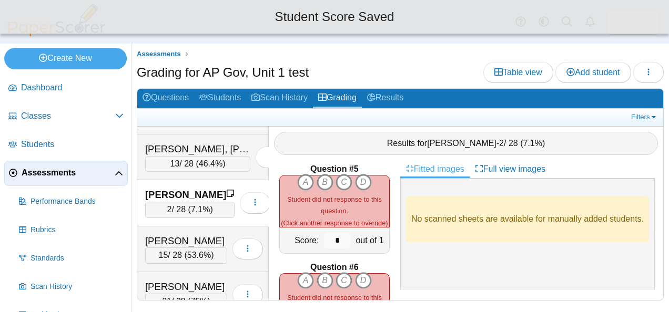
scroll to position [403, 0]
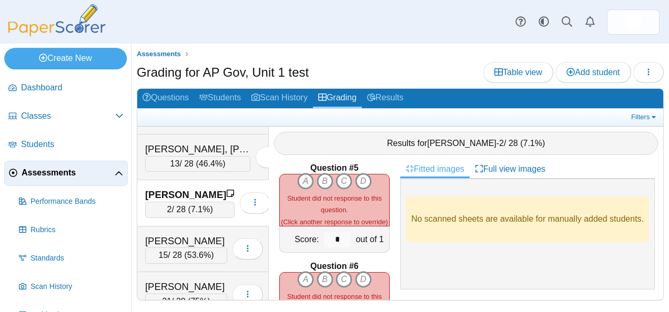
click at [300, 173] on icon "A" at bounding box center [305, 181] width 17 height 17
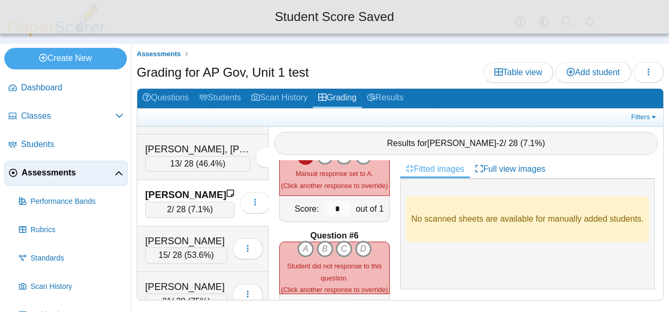
scroll to position [443, 0]
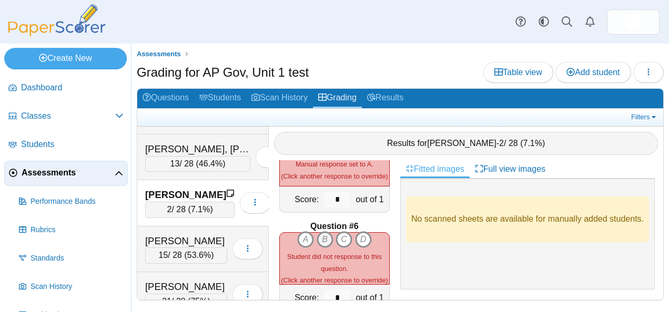
click at [325, 234] on icon "B" at bounding box center [325, 239] width 17 height 17
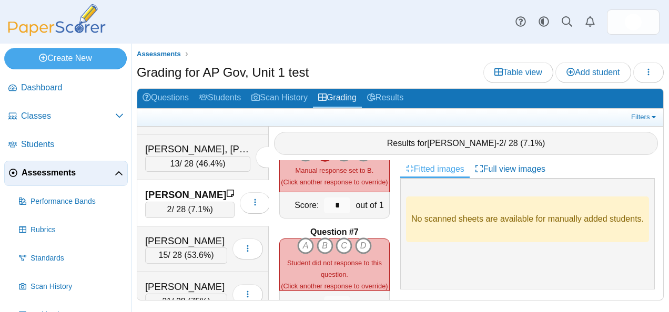
scroll to position [536, 0]
click at [362, 237] on icon "D" at bounding box center [363, 245] width 17 height 17
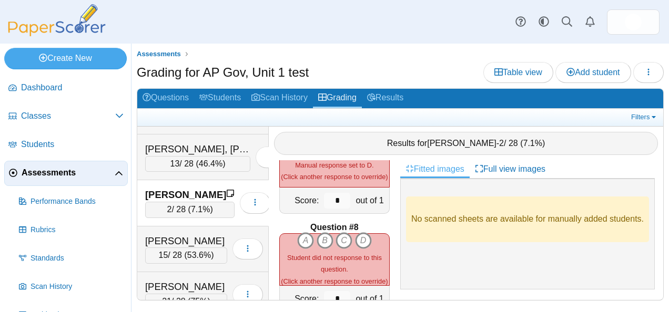
scroll to position [640, 0]
click at [297, 232] on icon "A" at bounding box center [305, 240] width 17 height 17
type input "*"
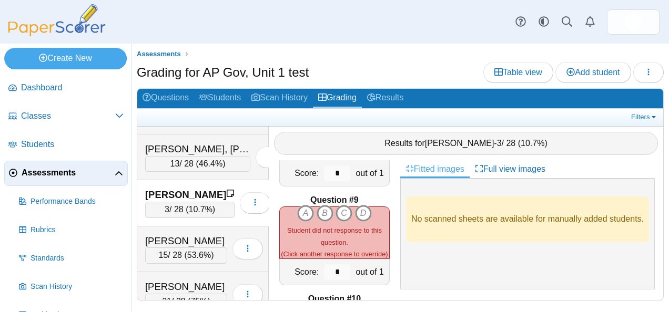
scroll to position [765, 0]
click at [299, 207] on icon "A" at bounding box center [305, 213] width 17 height 17
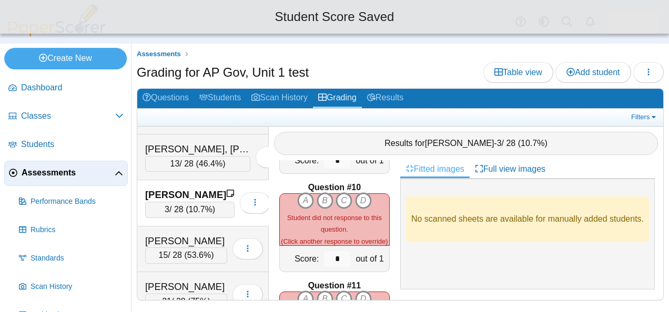
scroll to position [877, 0]
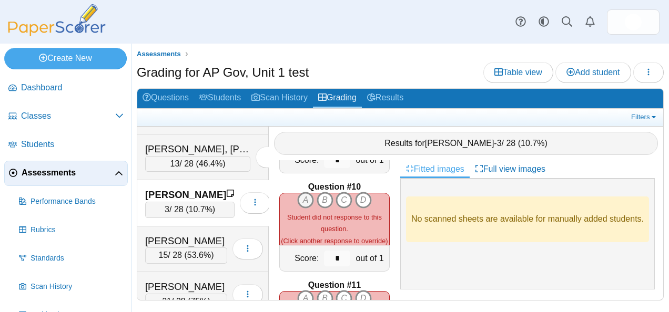
click at [302, 194] on icon "A" at bounding box center [305, 200] width 17 height 17
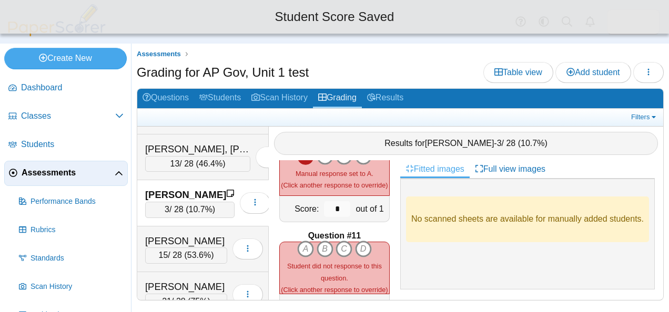
scroll to position [927, 0]
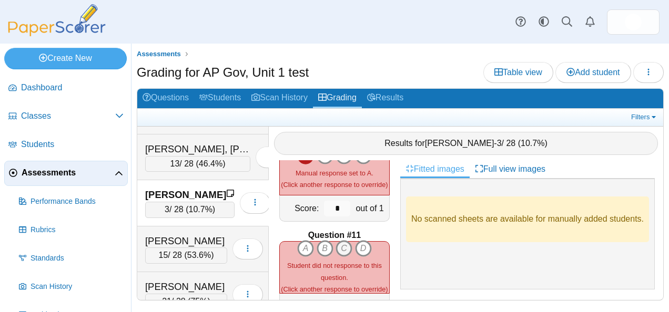
click at [338, 241] on icon "C" at bounding box center [344, 248] width 17 height 17
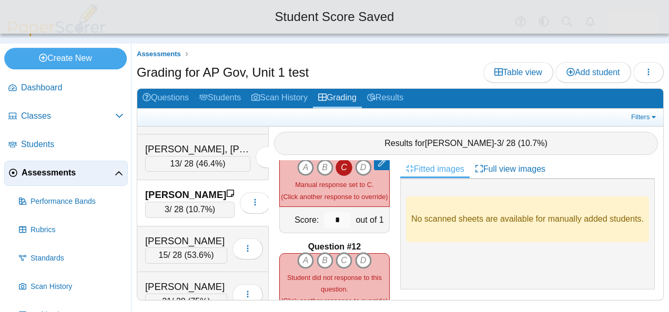
scroll to position [1013, 0]
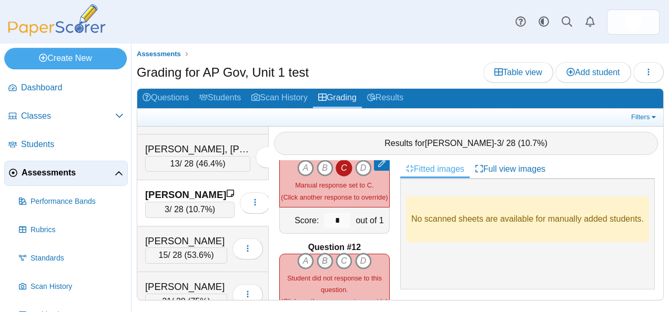
click at [321, 256] on icon "B" at bounding box center [325, 261] width 17 height 17
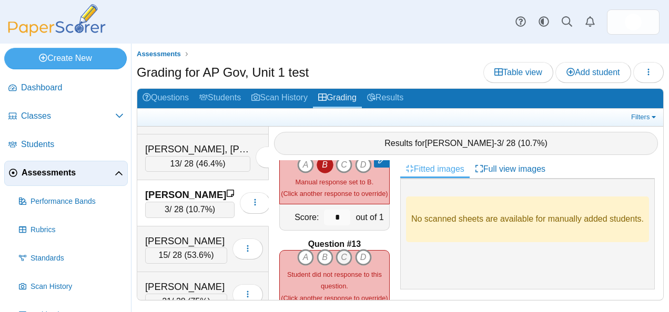
click at [336, 249] on icon "C" at bounding box center [344, 257] width 17 height 17
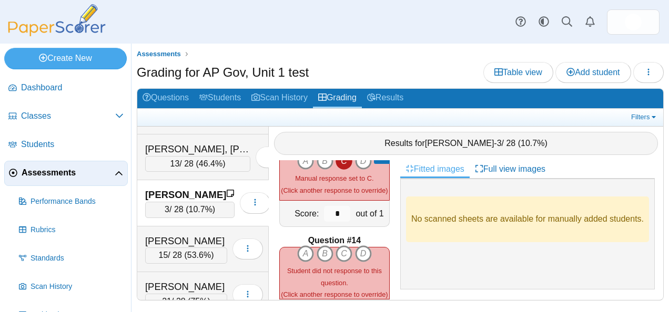
scroll to position [1217, 0]
click at [339, 246] on icon "C" at bounding box center [344, 254] width 17 height 17
type input "*"
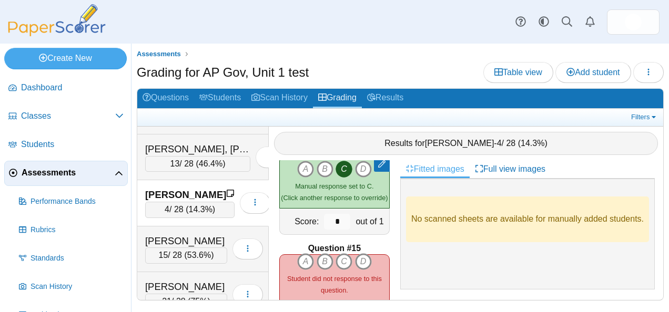
scroll to position [1309, 0]
click at [355, 253] on icon "D" at bounding box center [363, 261] width 17 height 17
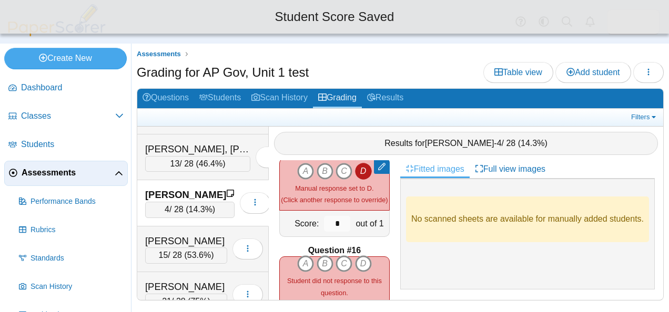
scroll to position [1405, 0]
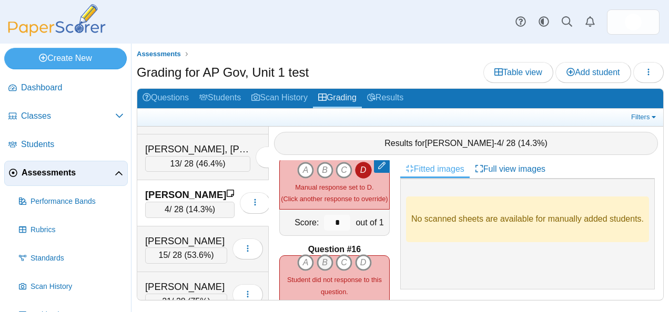
click at [320, 255] on icon "B" at bounding box center [325, 263] width 17 height 17
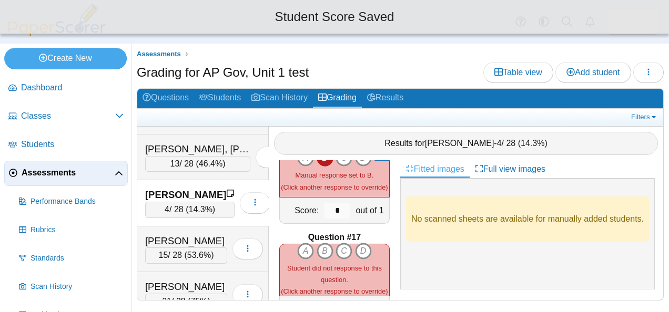
scroll to position [1517, 0]
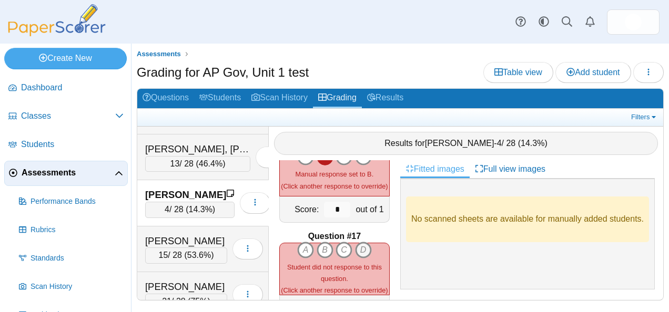
click at [357, 242] on icon "D" at bounding box center [363, 250] width 17 height 17
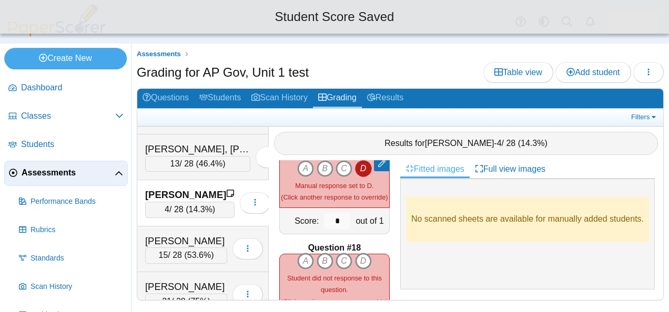
scroll to position [1611, 0]
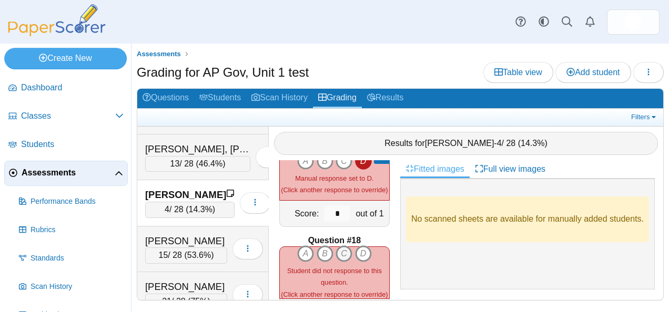
click at [338, 246] on icon "C" at bounding box center [344, 254] width 17 height 17
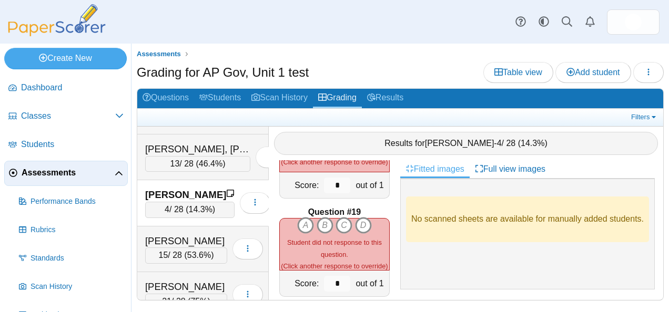
scroll to position [1739, 0]
click at [336, 219] on icon "C" at bounding box center [344, 225] width 17 height 17
type input "*"
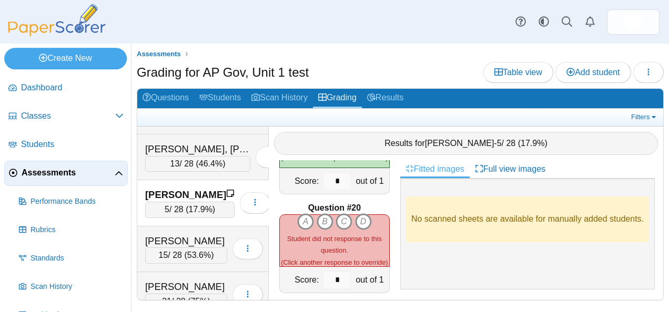
scroll to position [1841, 0]
click at [299, 213] on icon "A" at bounding box center [305, 221] width 17 height 17
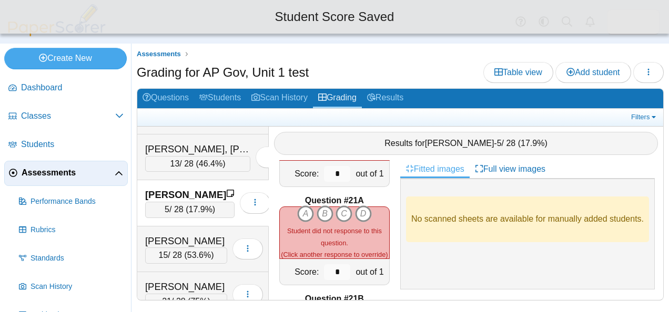
scroll to position [1948, 0]
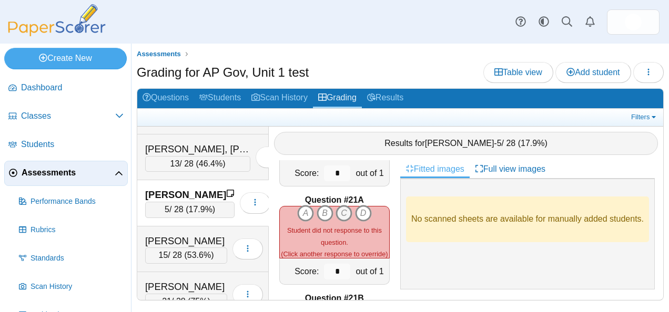
click at [342, 206] on icon "C" at bounding box center [344, 213] width 17 height 17
type input "*"
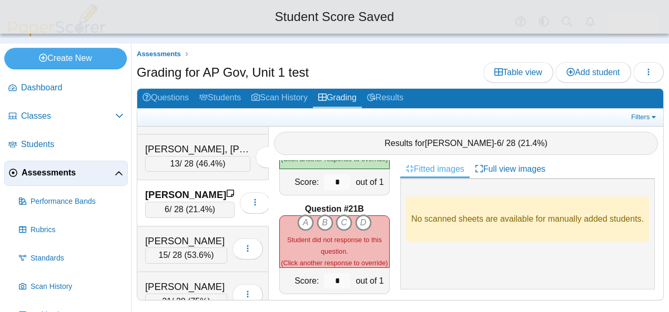
scroll to position [2038, 0]
click at [359, 215] on icon "D" at bounding box center [363, 222] width 17 height 17
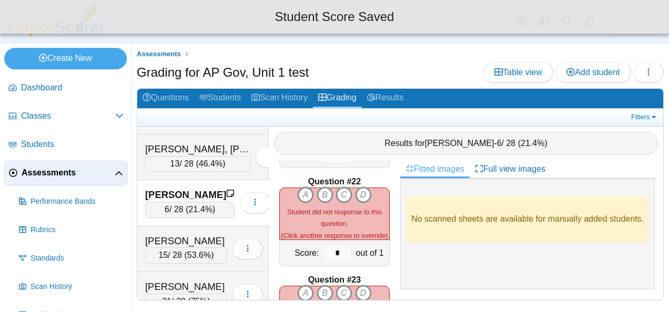
scroll to position [2164, 0]
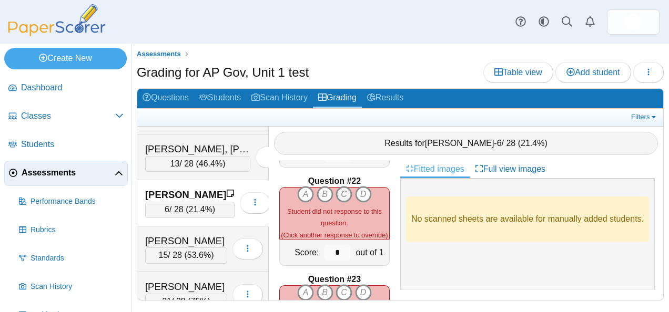
click at [338, 194] on icon "C" at bounding box center [344, 194] width 17 height 17
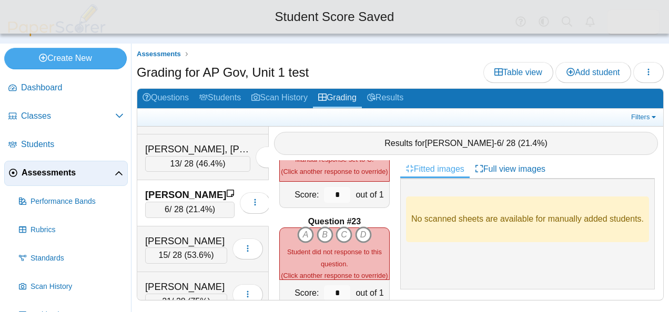
scroll to position [2222, 0]
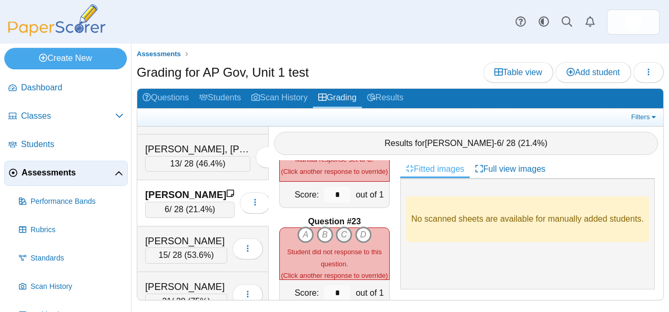
click at [341, 227] on icon "C" at bounding box center [344, 235] width 17 height 17
click at [293, 228] on icon "A" at bounding box center [296, 236] width 17 height 17
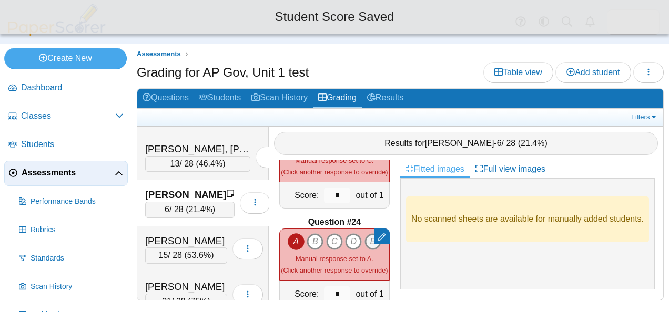
click at [364, 236] on icon "E" at bounding box center [372, 242] width 17 height 17
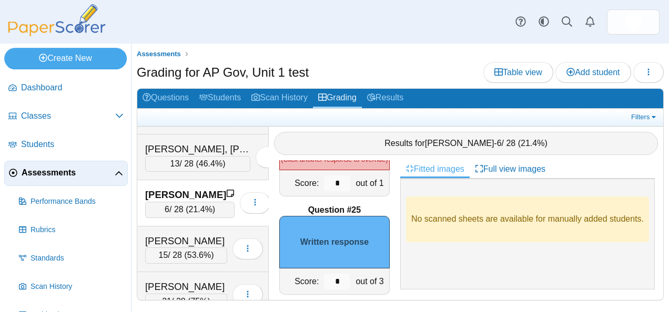
scroll to position [2431, 0]
click at [330, 279] on input "*" at bounding box center [337, 281] width 26 height 16
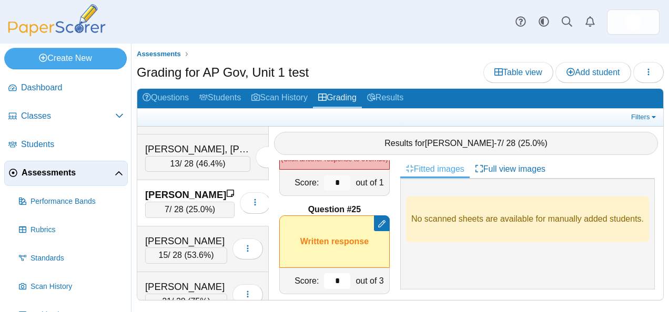
type input "*"
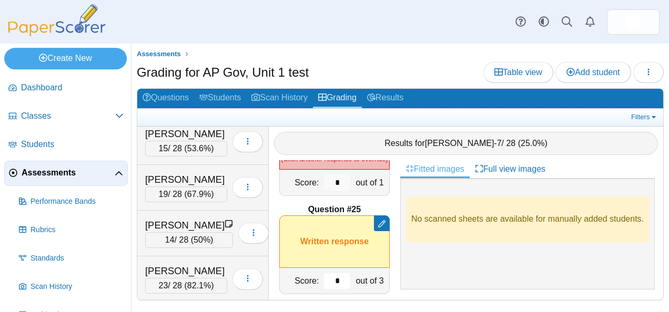
scroll to position [2987, 0]
click at [185, 218] on div "[PERSON_NAME]" at bounding box center [184, 225] width 79 height 14
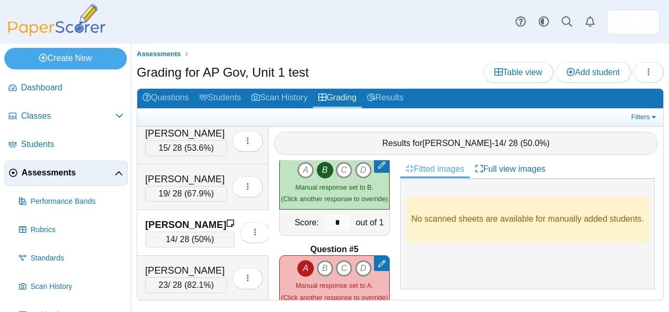
scroll to position [0, 0]
